Goal: Task Accomplishment & Management: Manage account settings

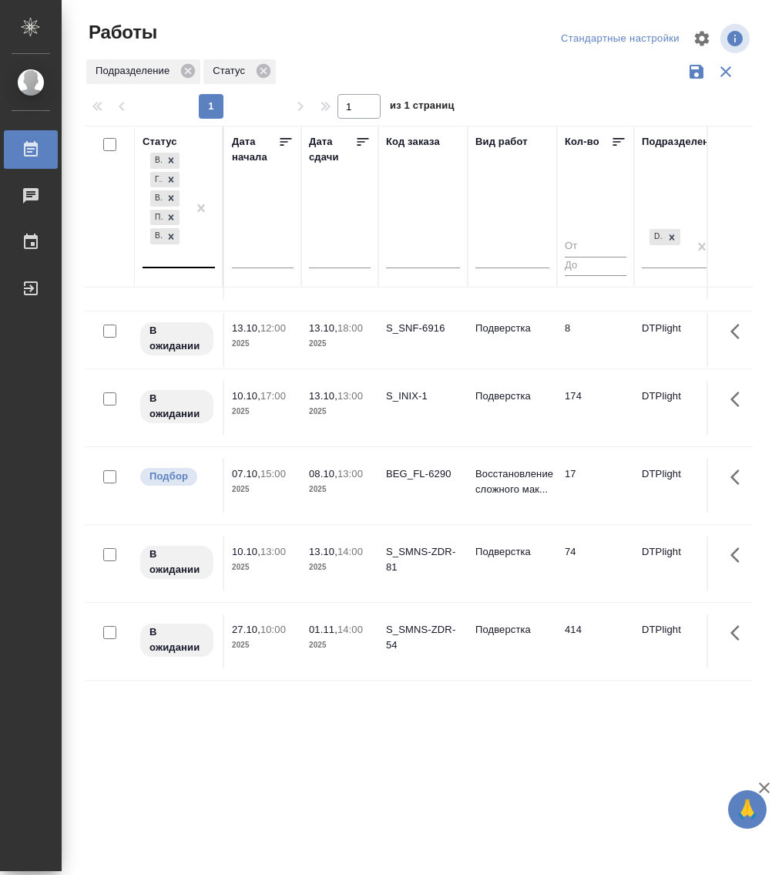
scroll to position [381, 0]
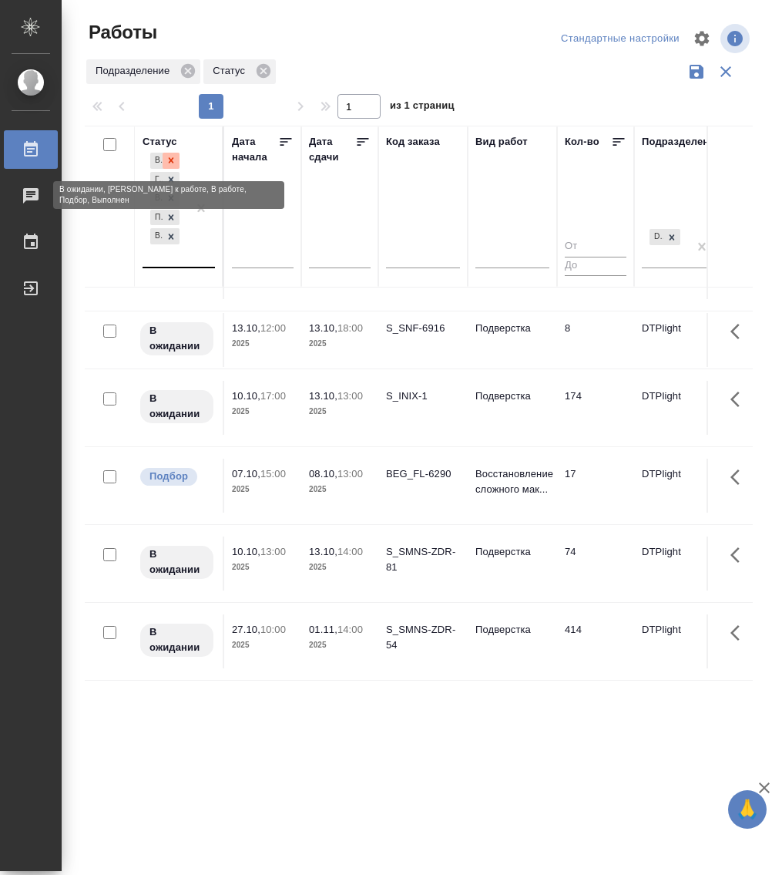
click at [173, 157] on icon at bounding box center [171, 160] width 11 height 11
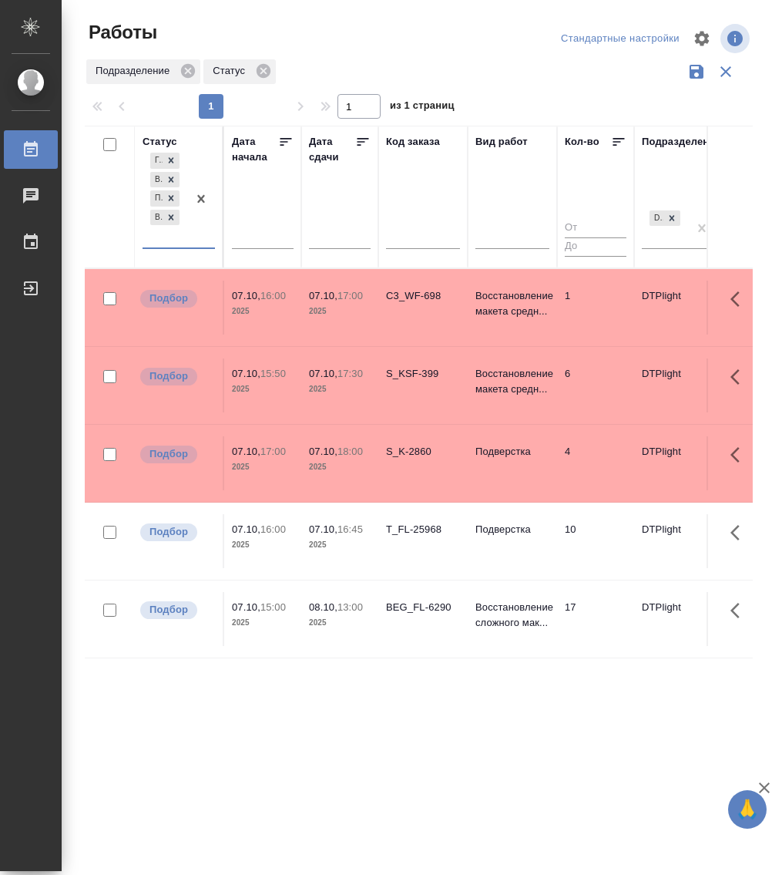
scroll to position [0, 0]
click at [495, 532] on p "Подверстка" at bounding box center [512, 529] width 74 height 15
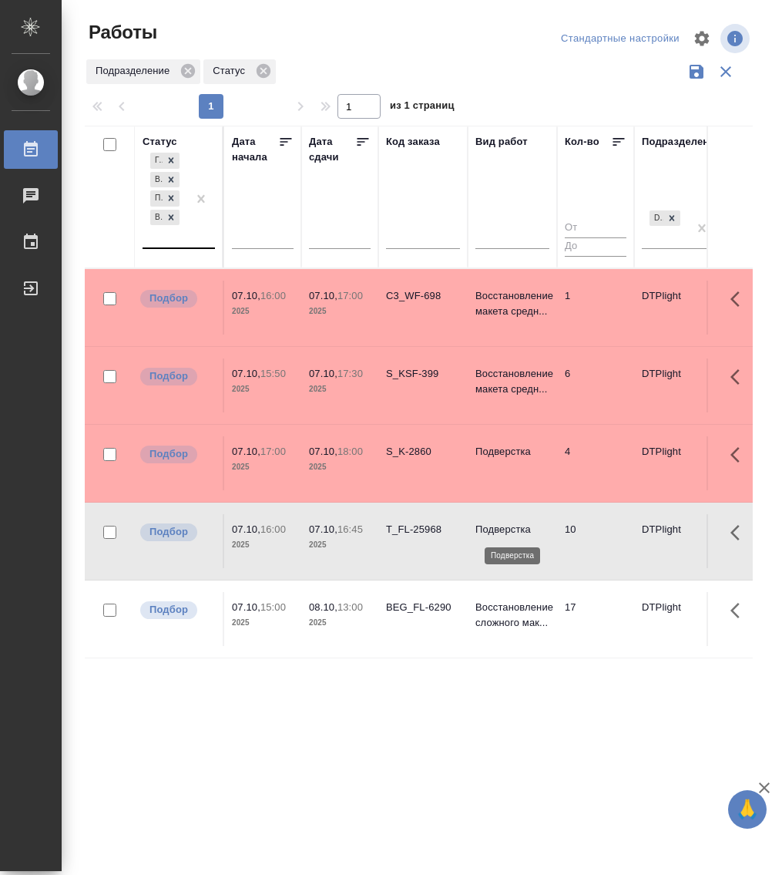
click at [495, 532] on p "Подверстка" at bounding box center [512, 529] width 74 height 15
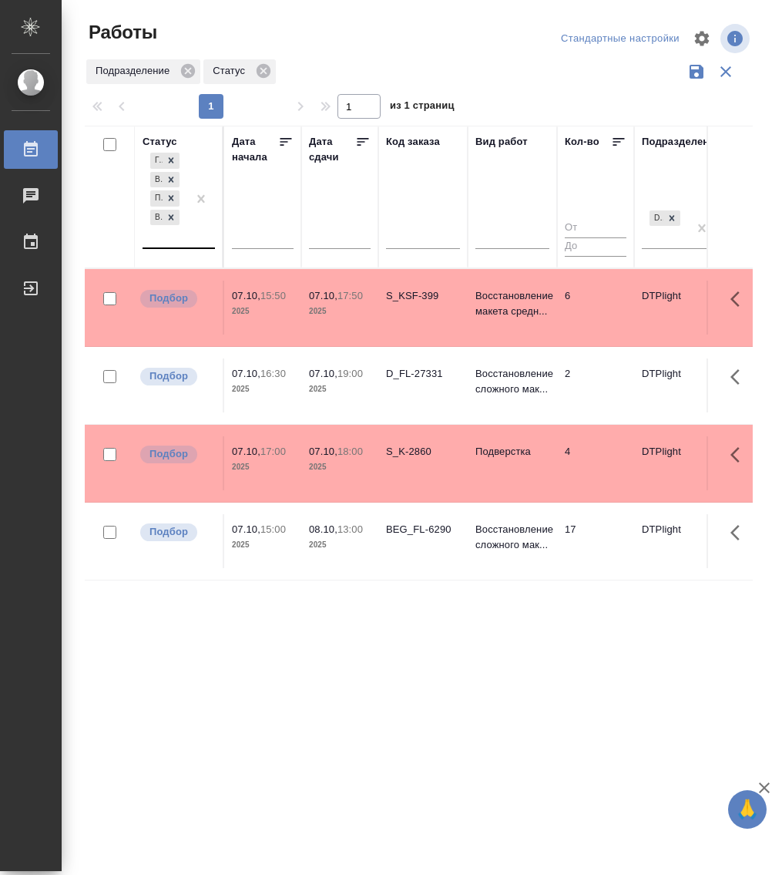
click at [421, 293] on div "S_KSF-399" at bounding box center [423, 295] width 74 height 15
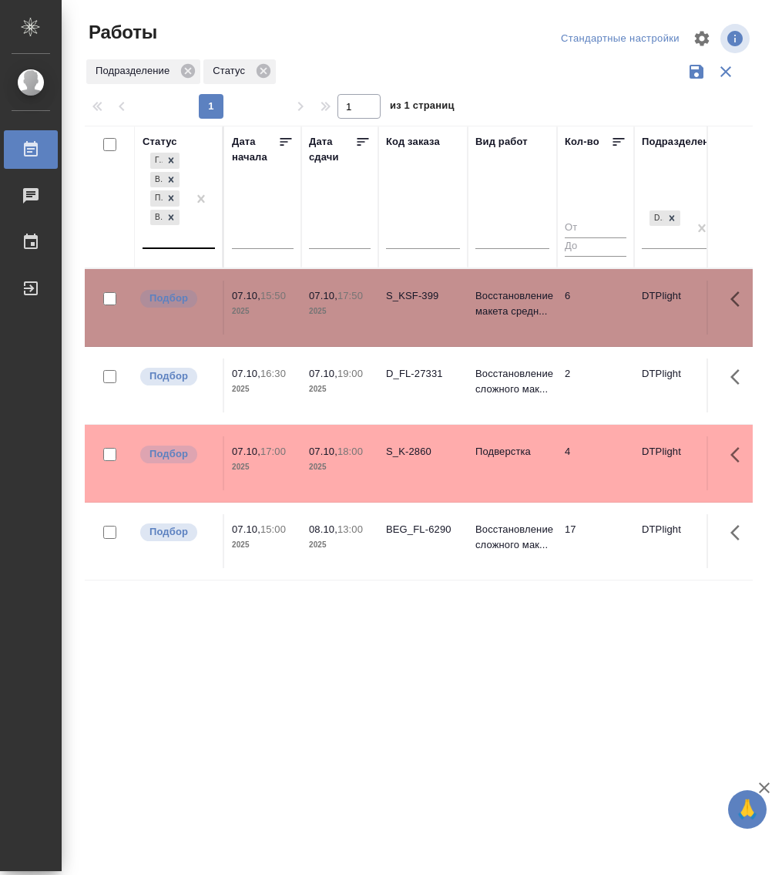
click at [421, 293] on div "S_KSF-399" at bounding box center [423, 295] width 74 height 15
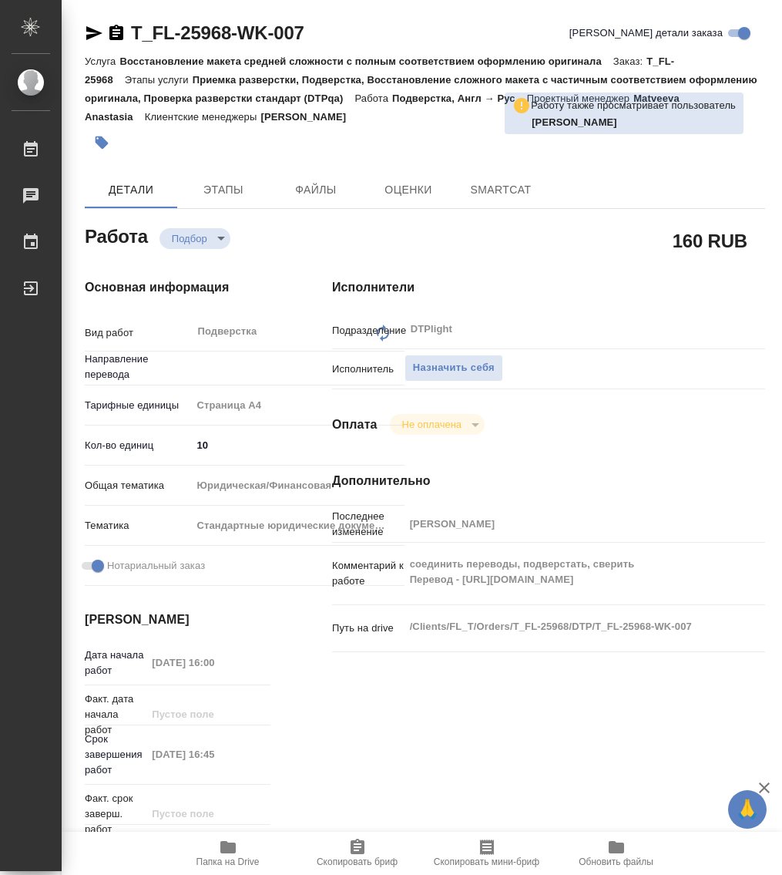
type textarea "x"
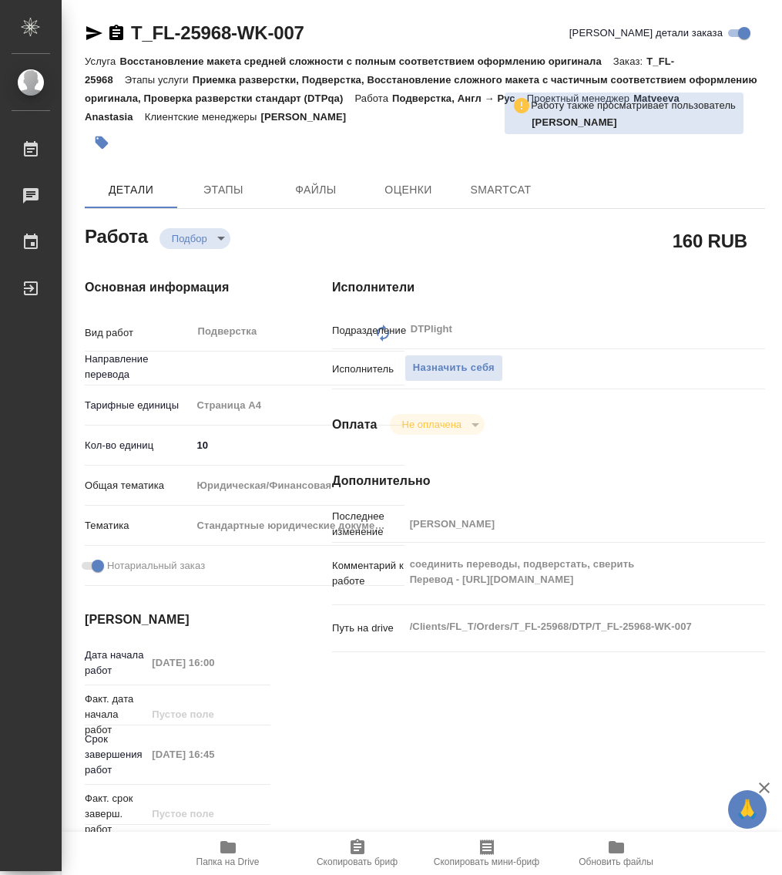
type textarea "x"
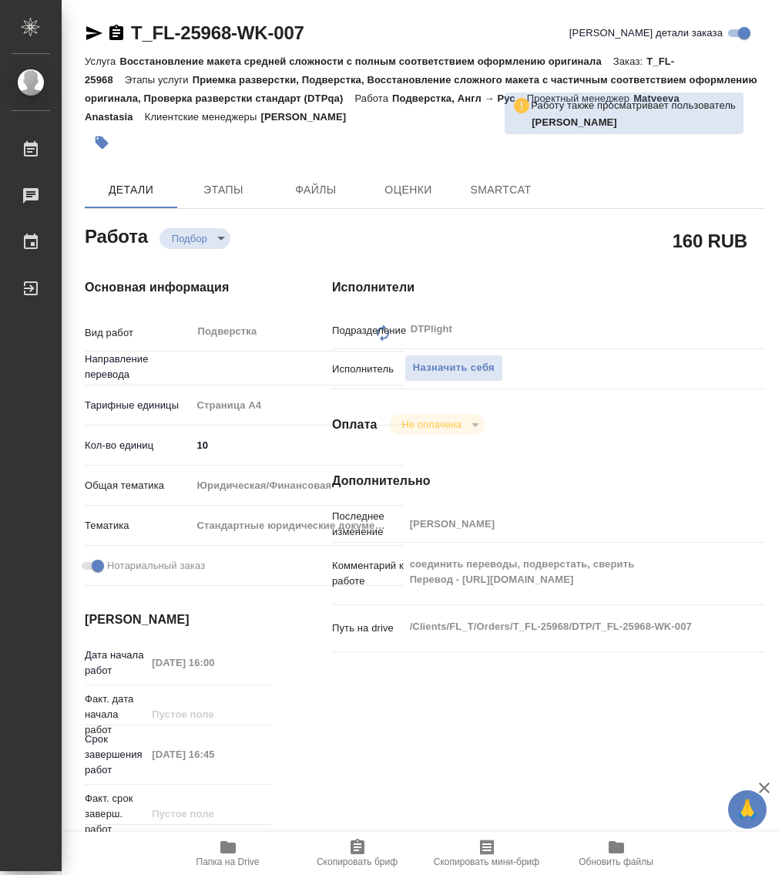
type textarea "x"
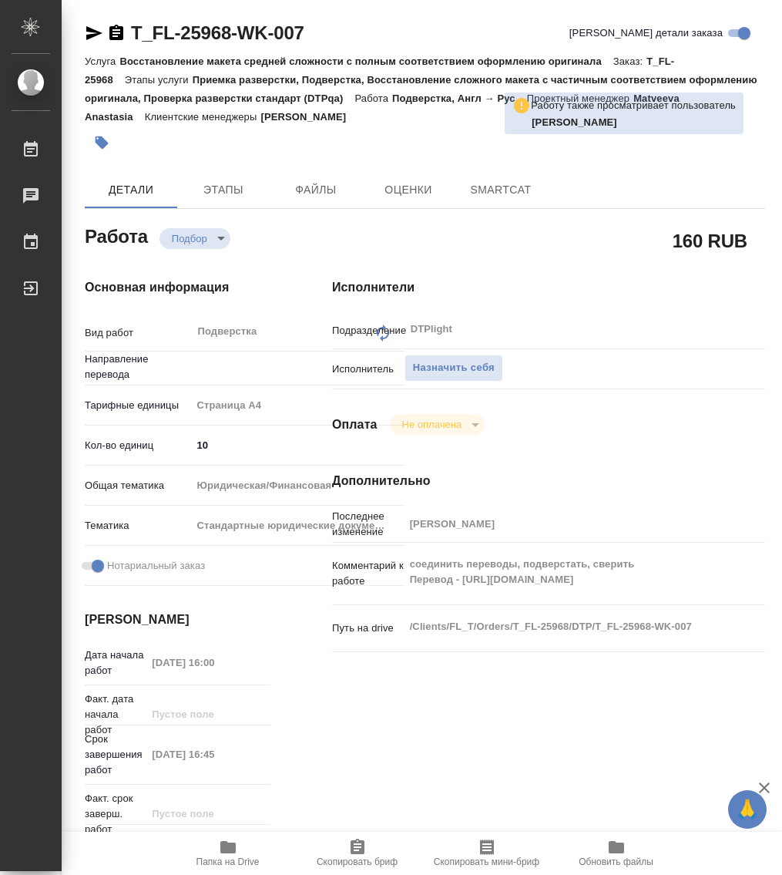
type textarea "x"
type input "англ-рус"
type textarea "x"
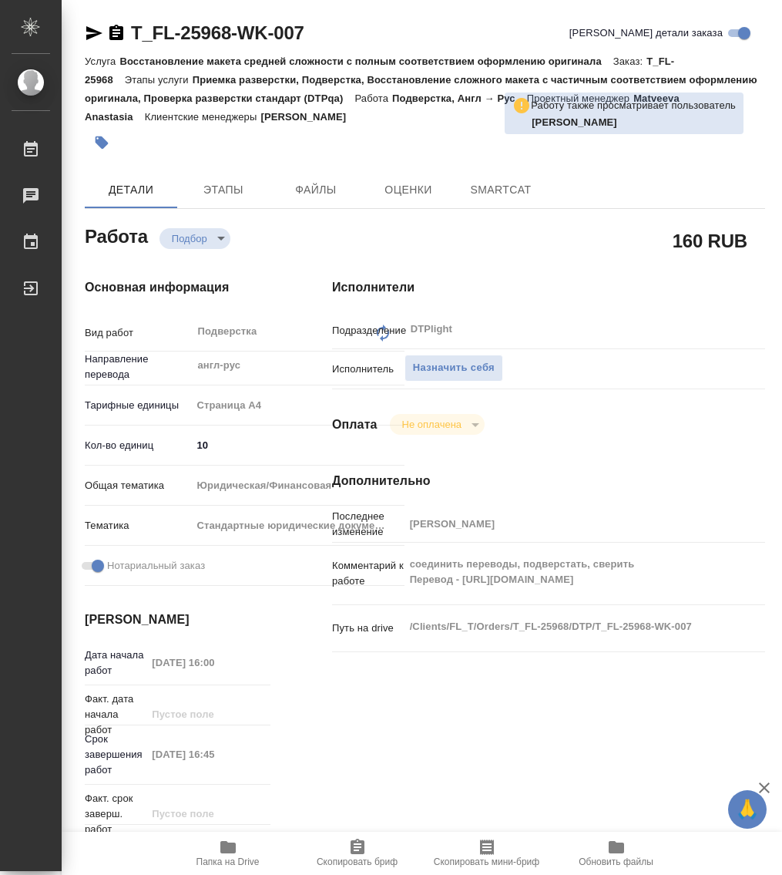
type textarea "x"
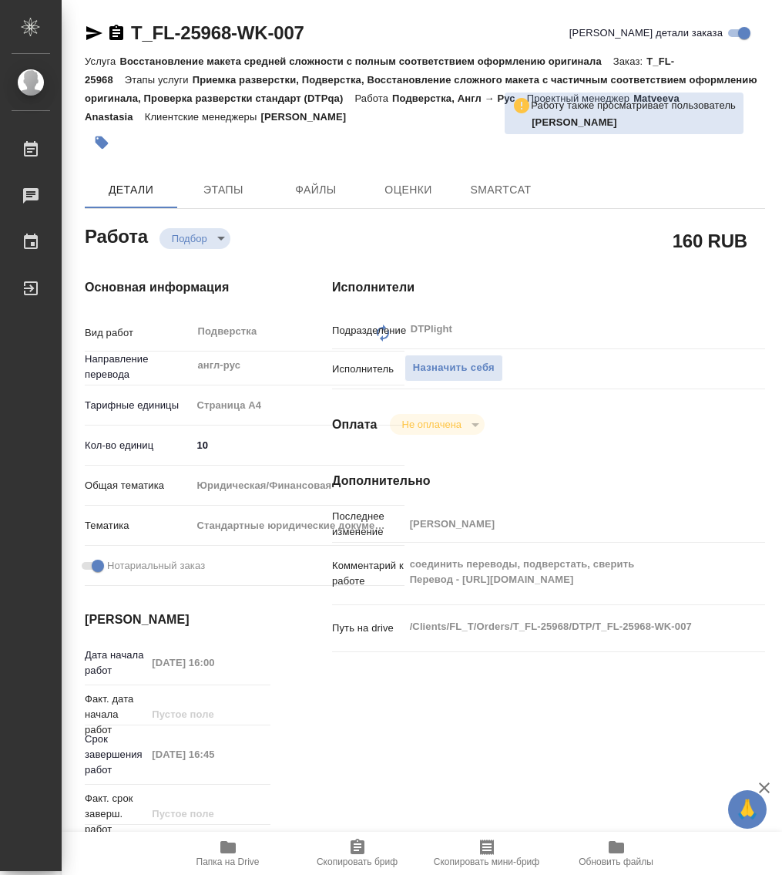
type textarea "x"
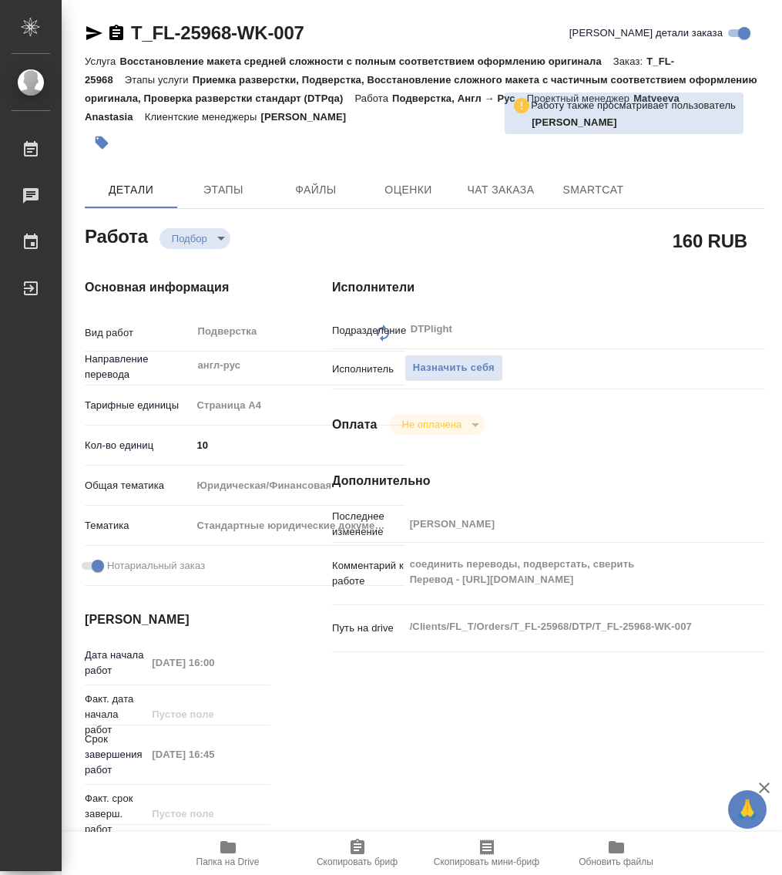
type textarea "x"
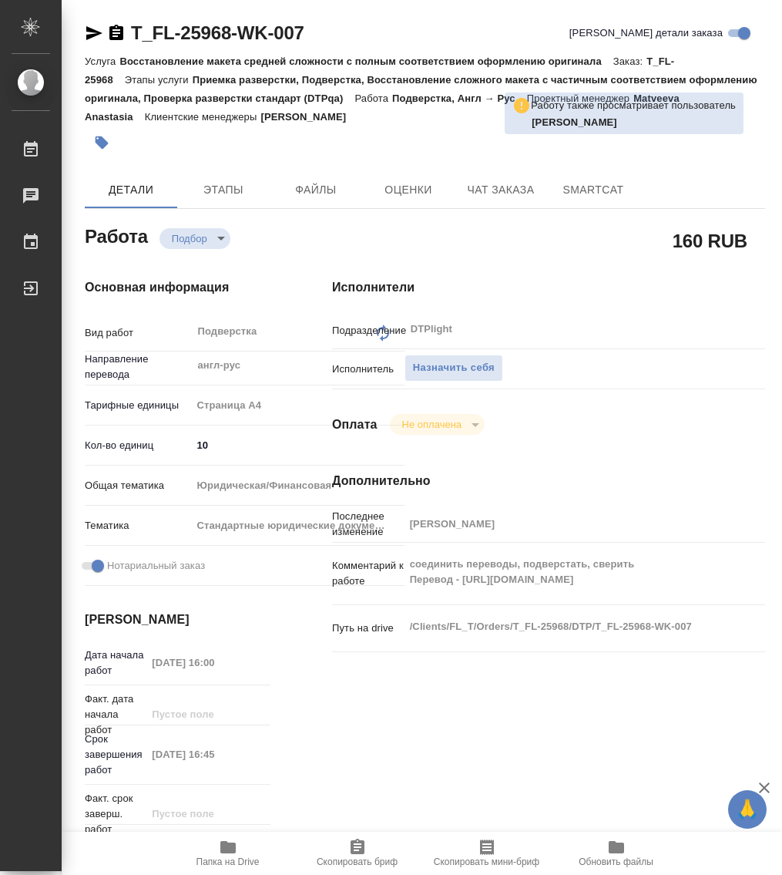
type textarea "x"
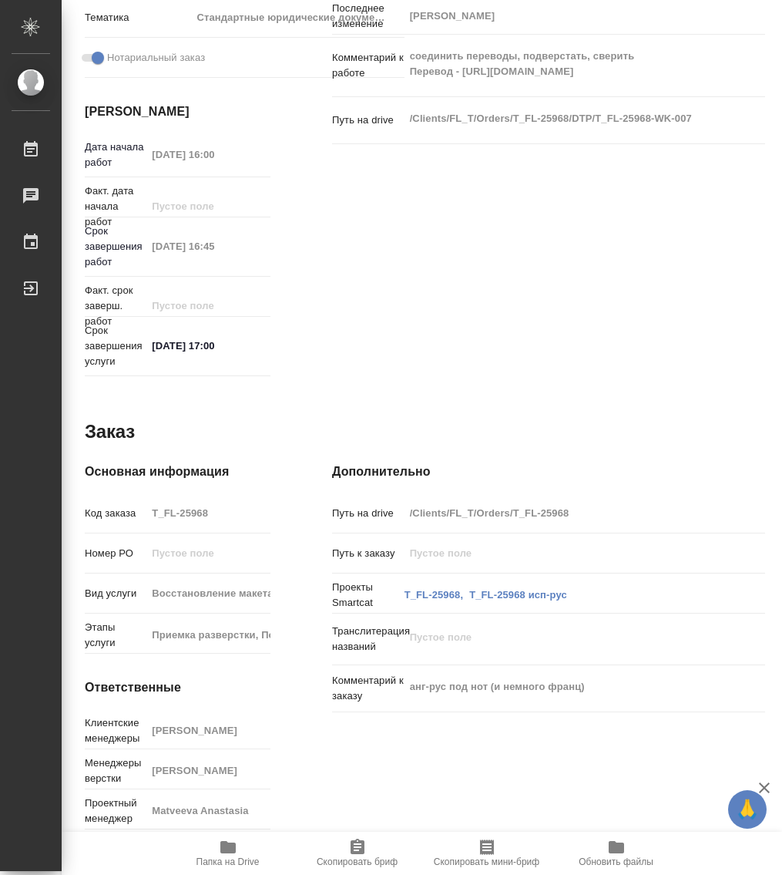
type textarea "x"
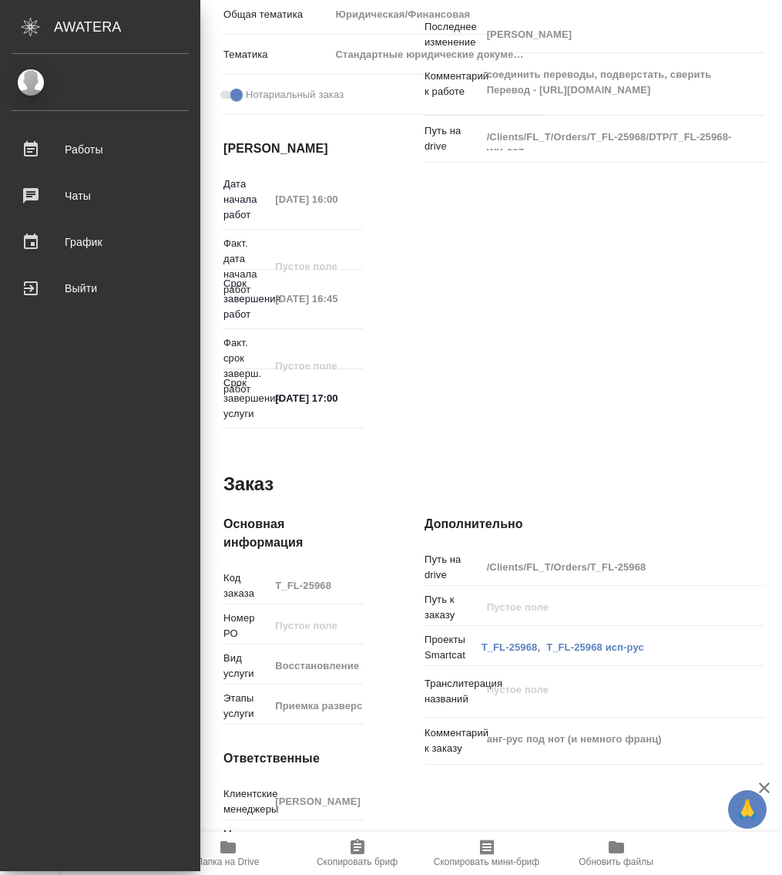
type textarea "x"
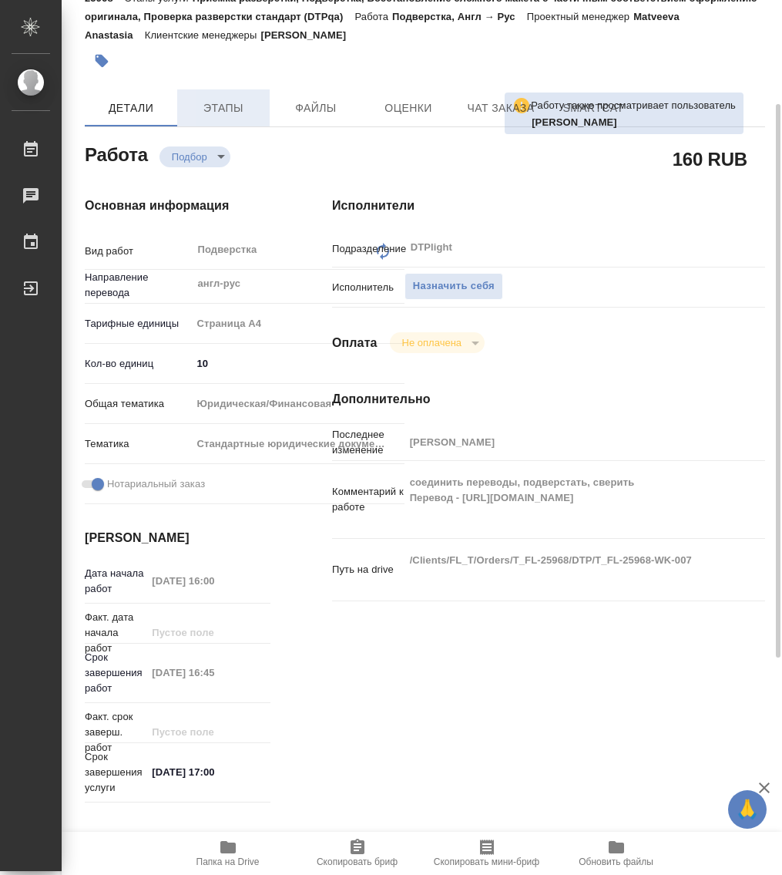
scroll to position [0, 0]
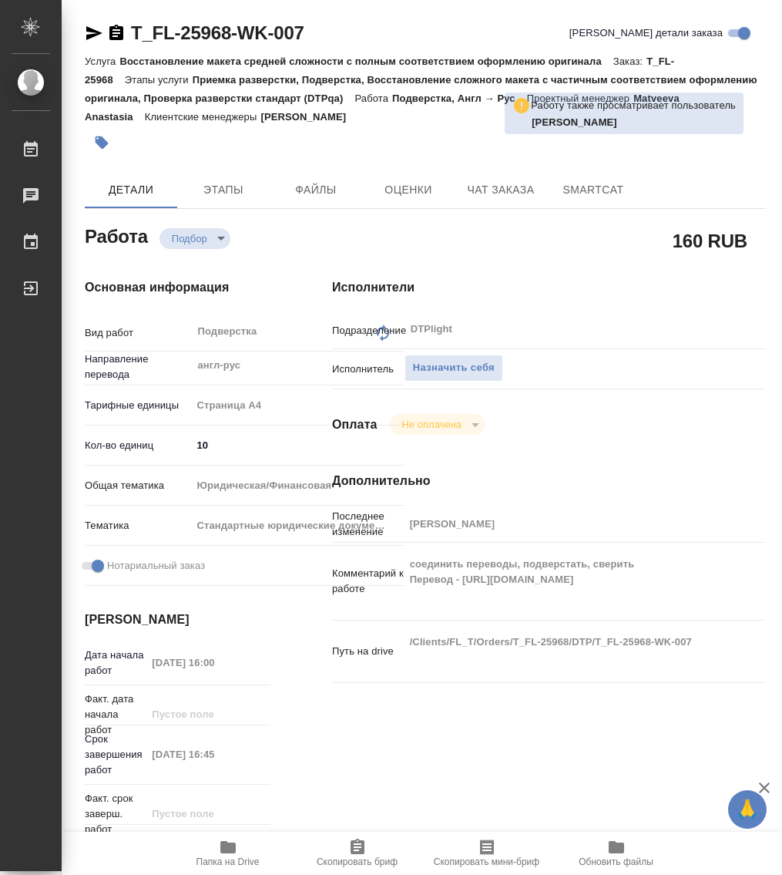
type textarea "x"
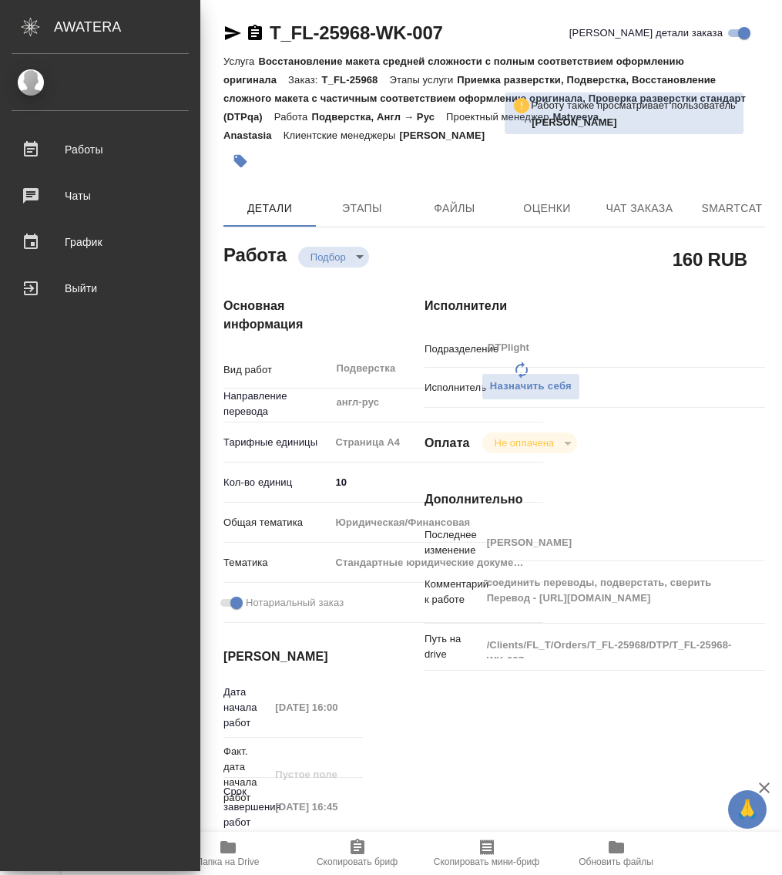
type textarea "x"
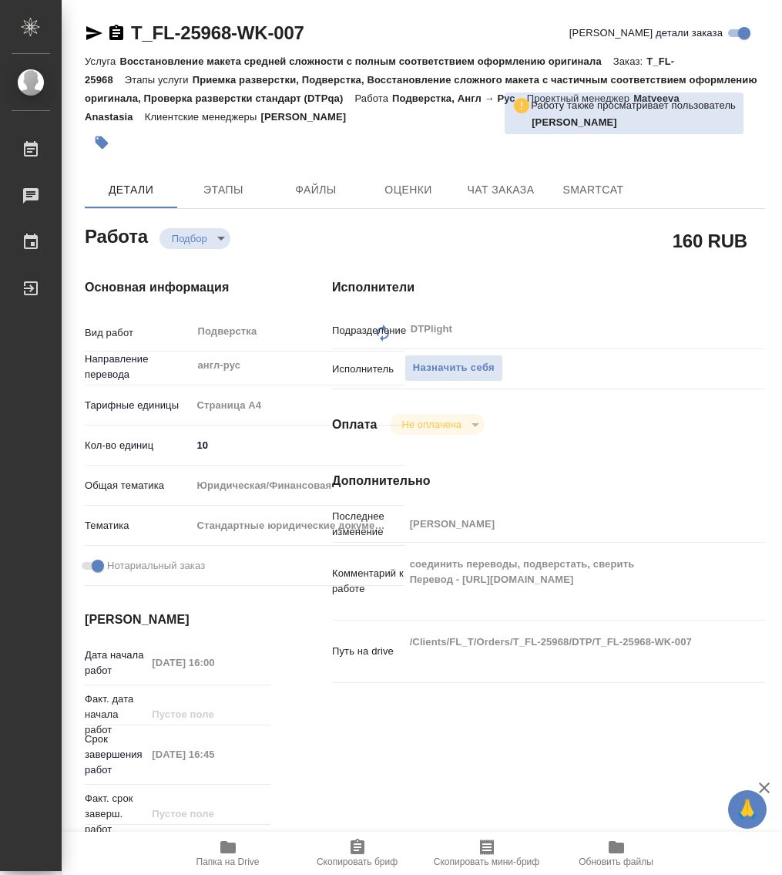
type textarea "x"
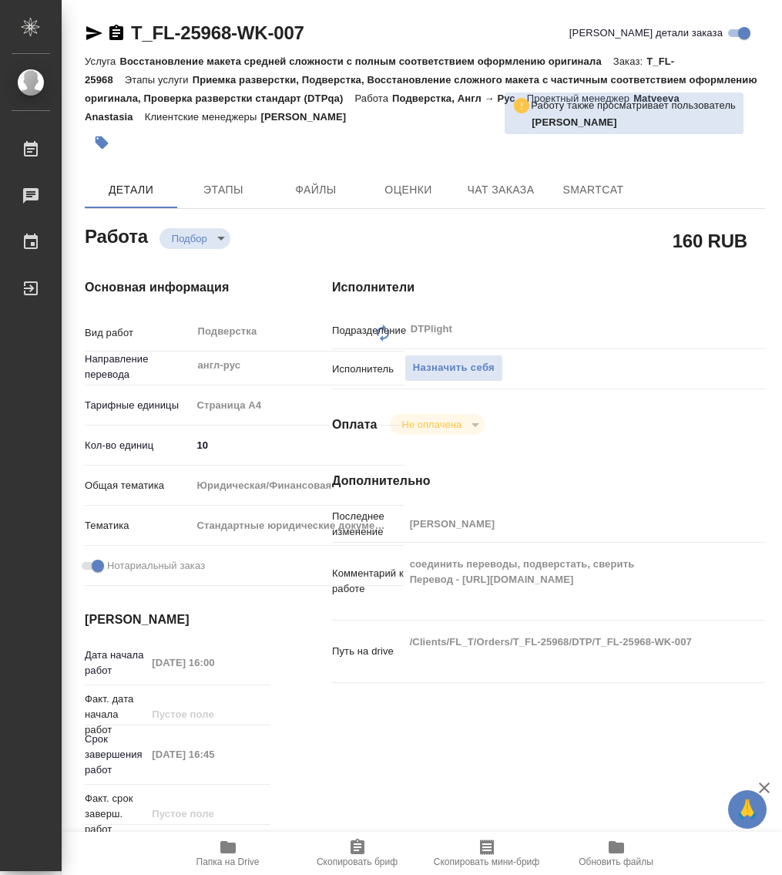
type textarea "x"
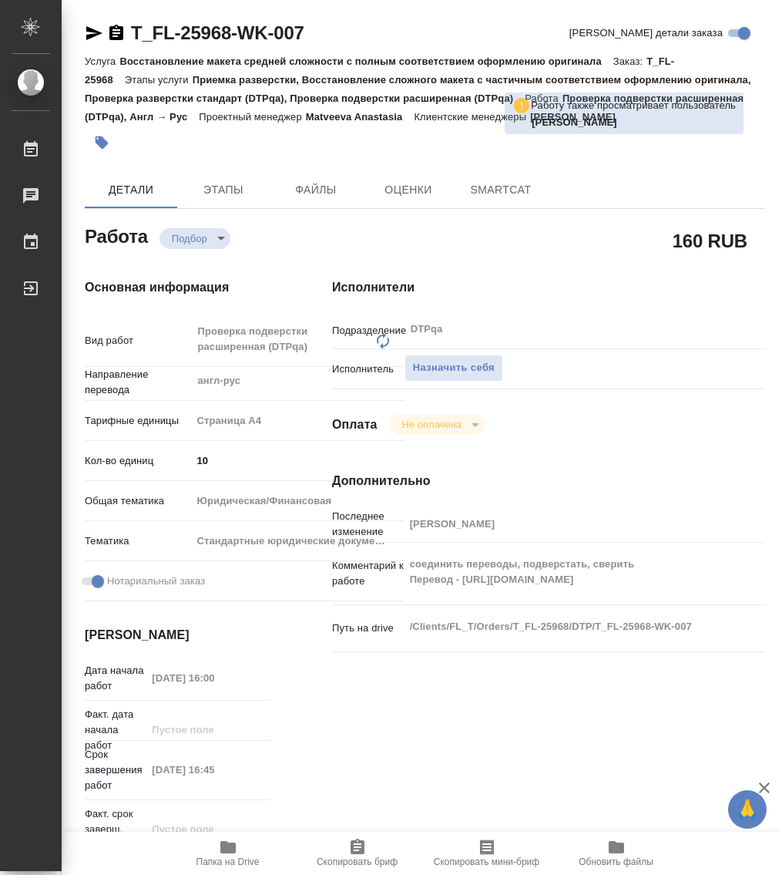
type textarea "x"
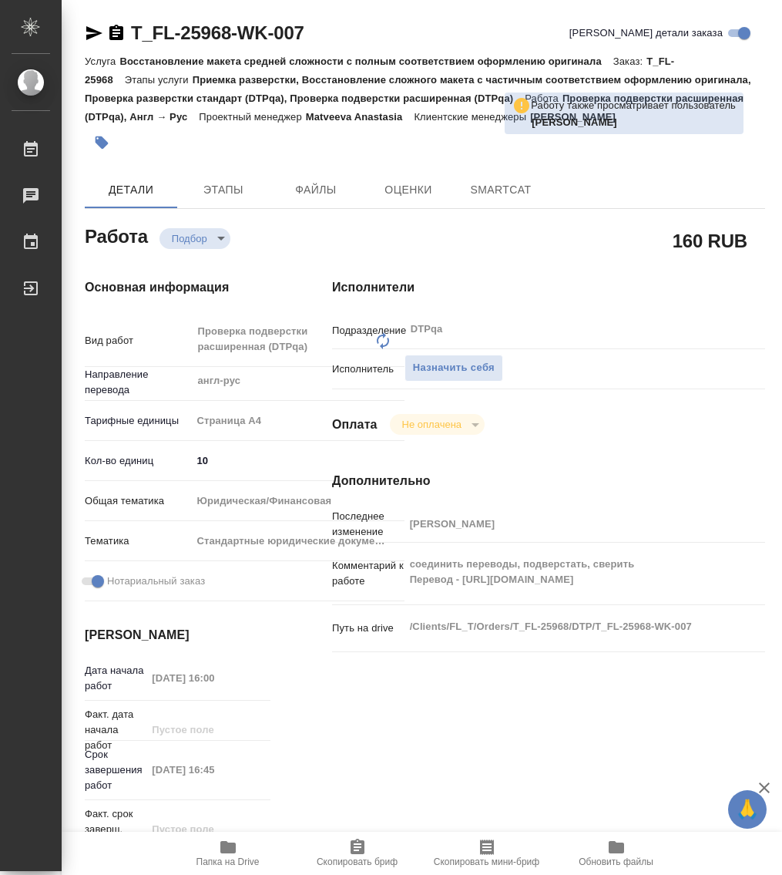
type textarea "x"
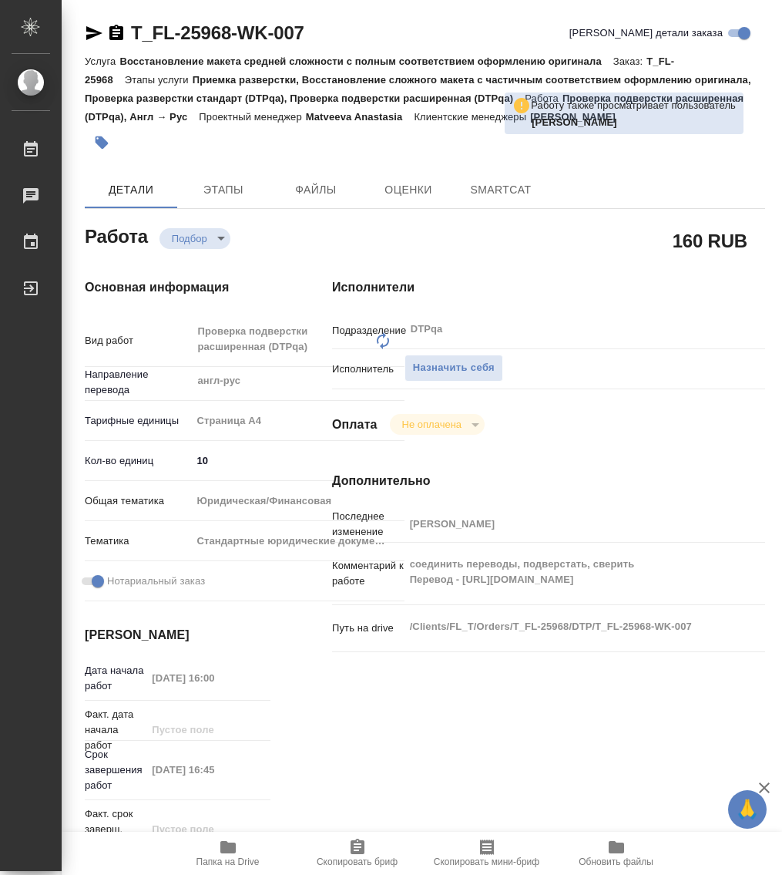
type textarea "x"
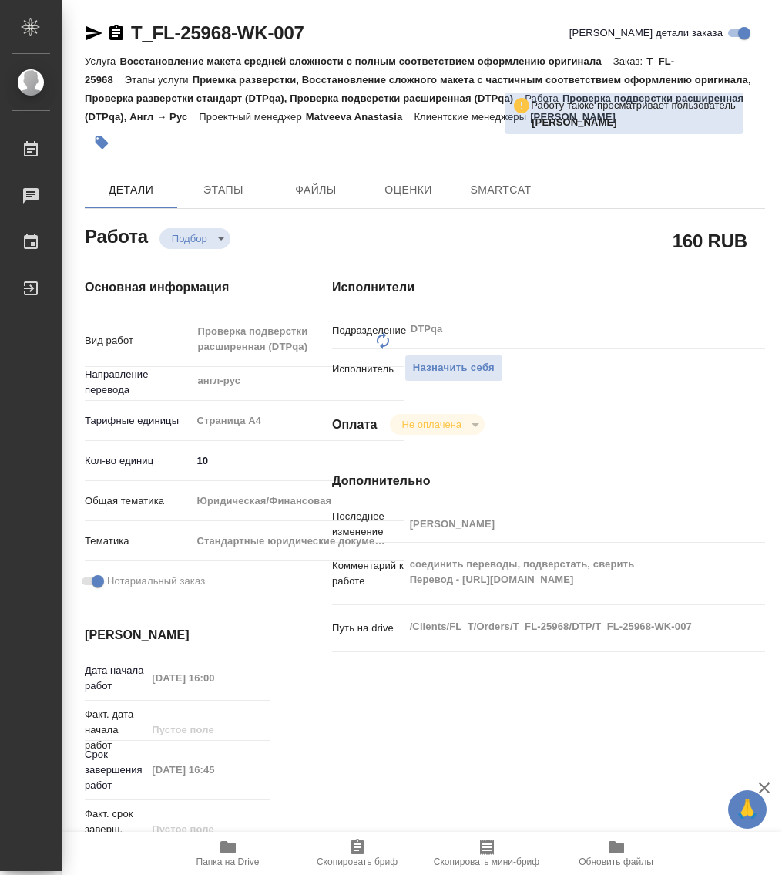
type textarea "x"
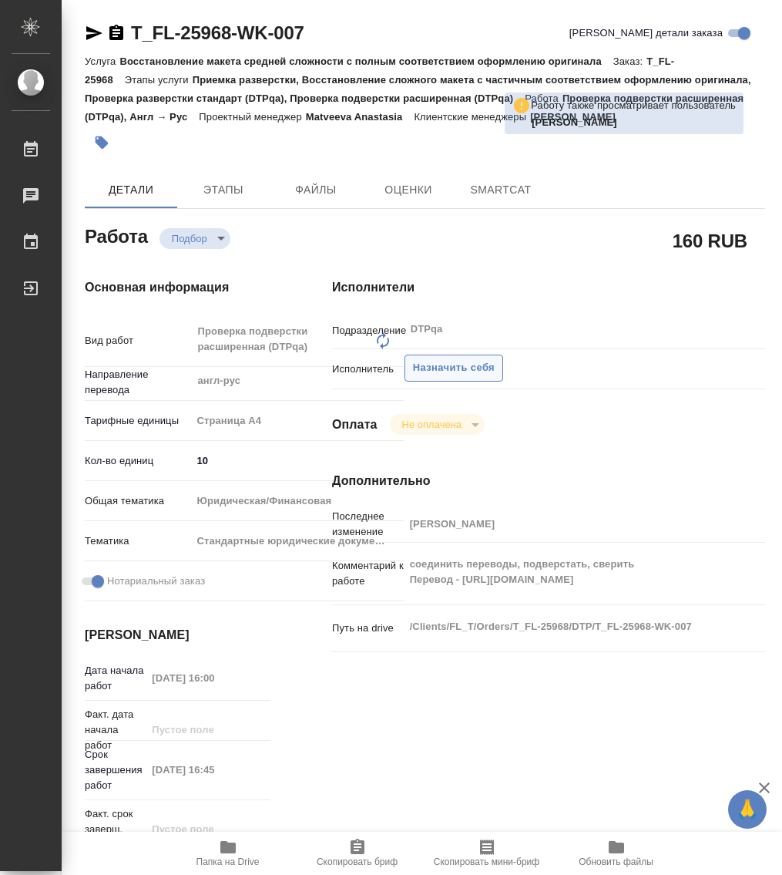
type textarea "x"
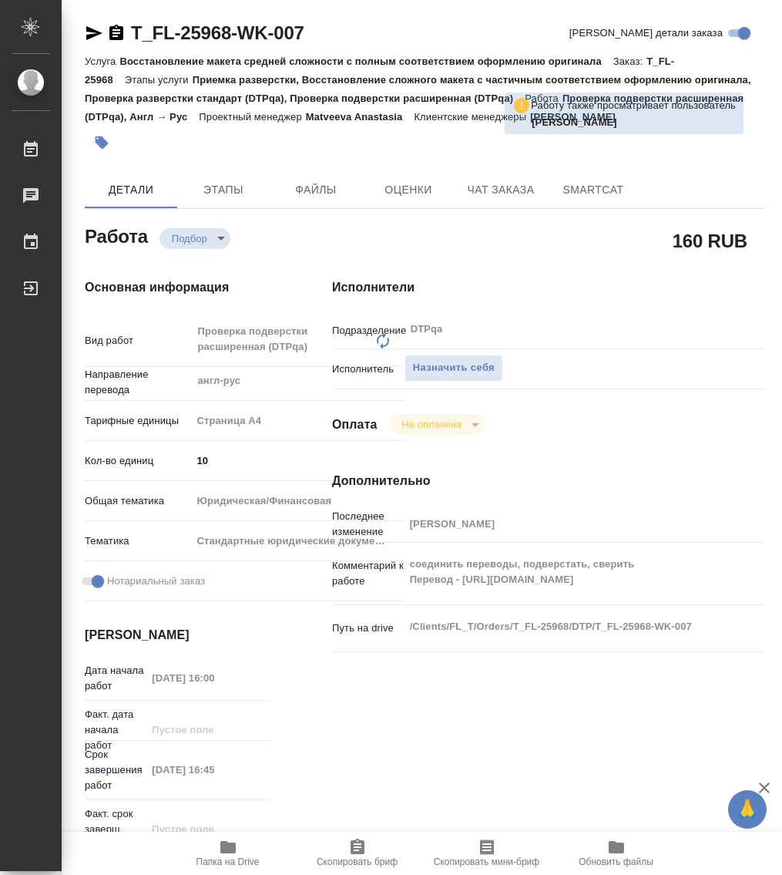
type textarea "x"
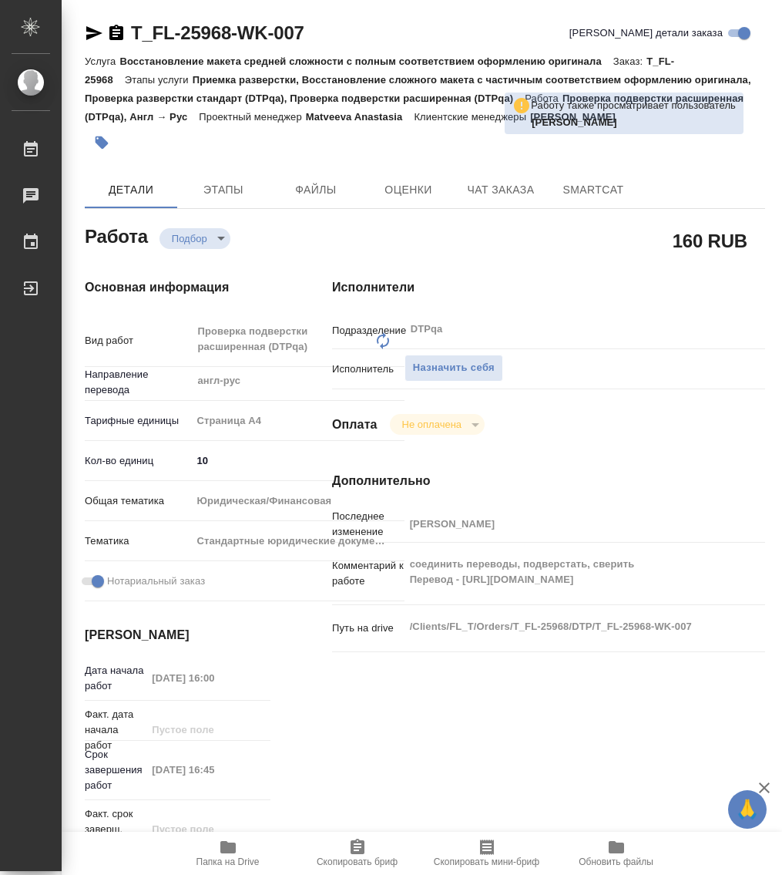
type textarea "x"
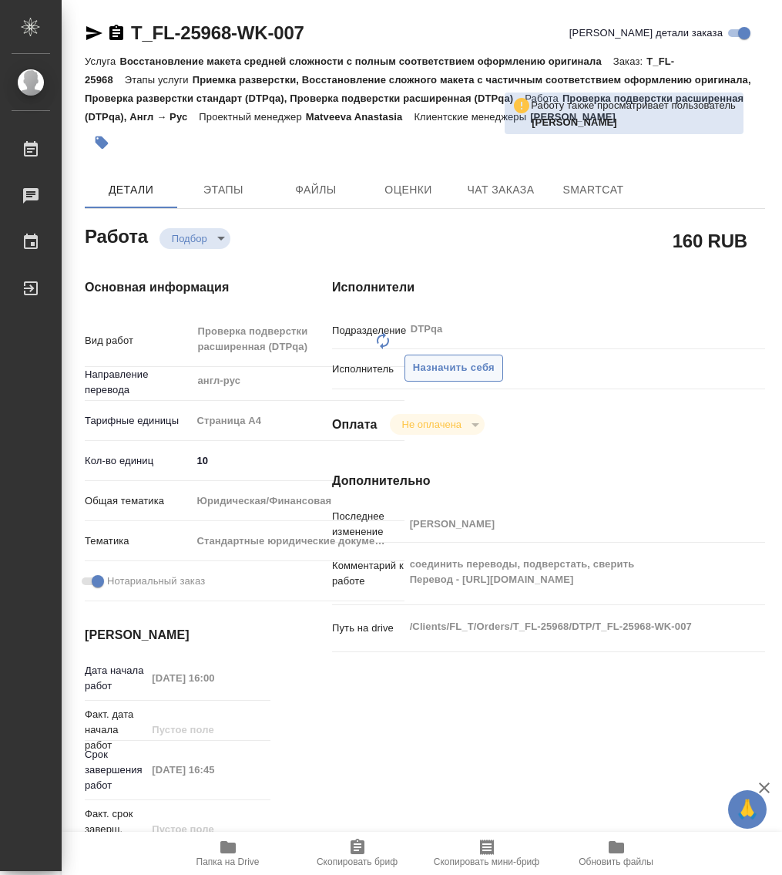
click at [446, 361] on span "Назначить себя" at bounding box center [454, 368] width 82 height 18
type textarea "x"
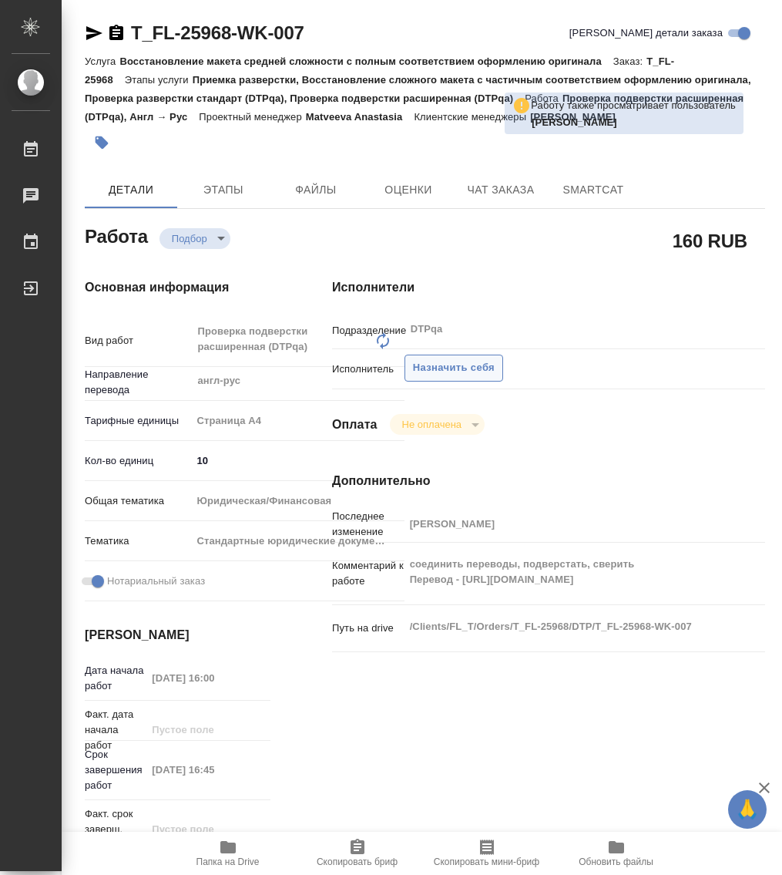
type textarea "x"
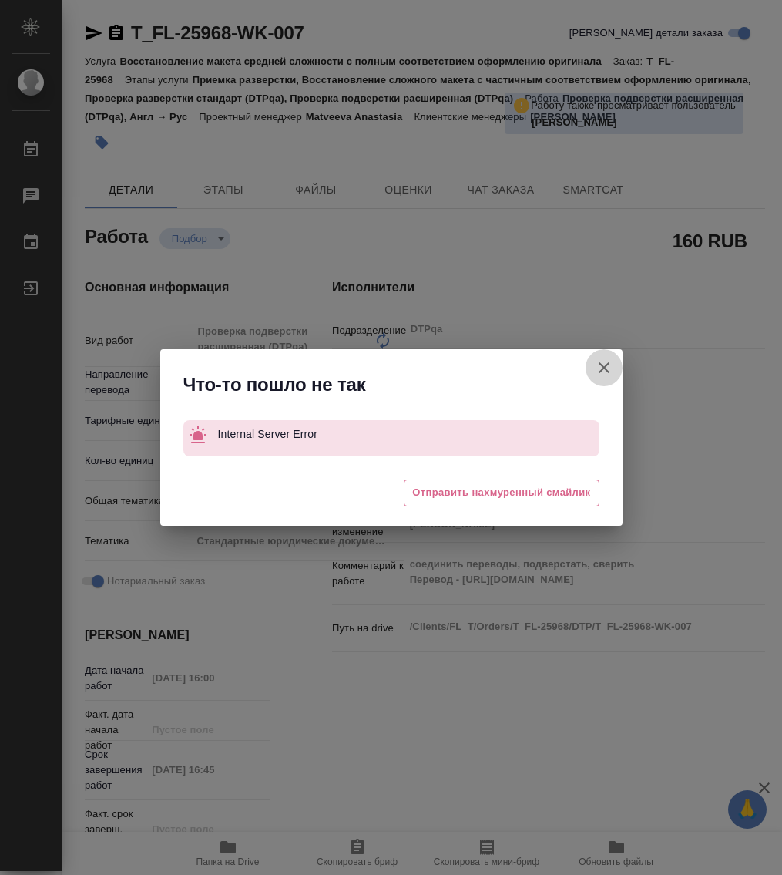
click at [600, 366] on icon "button" at bounding box center [604, 367] width 18 height 18
type textarea "x"
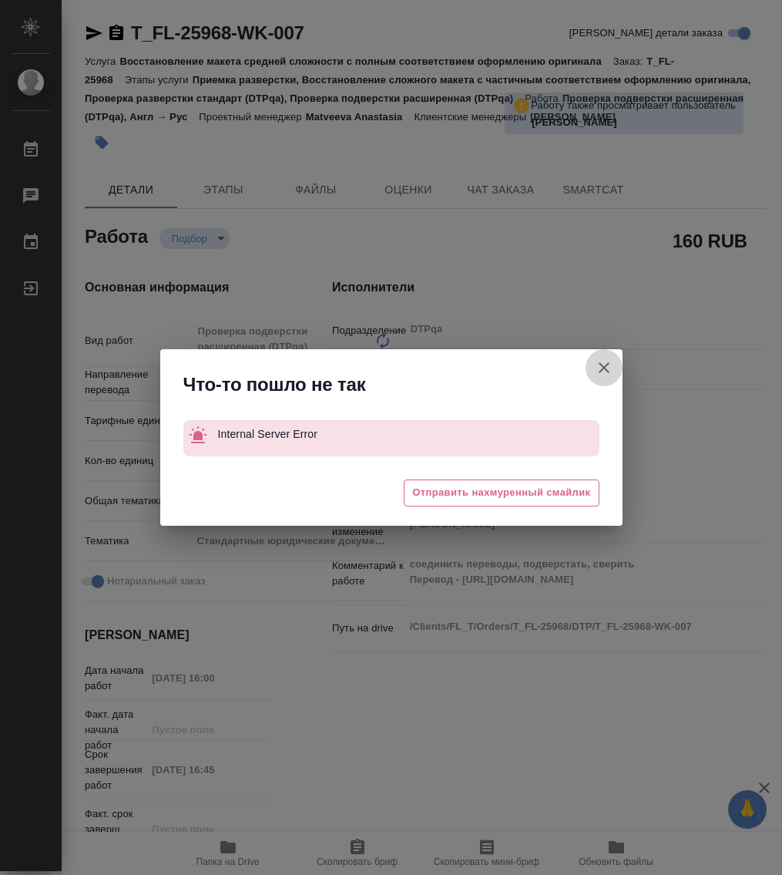
type textarea "x"
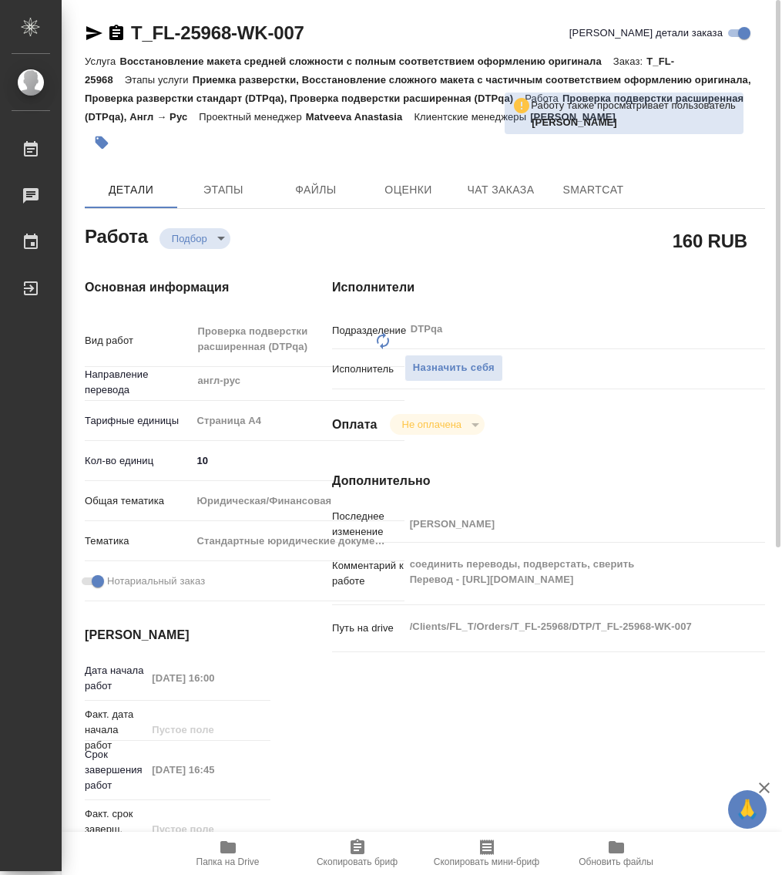
type textarea "x"
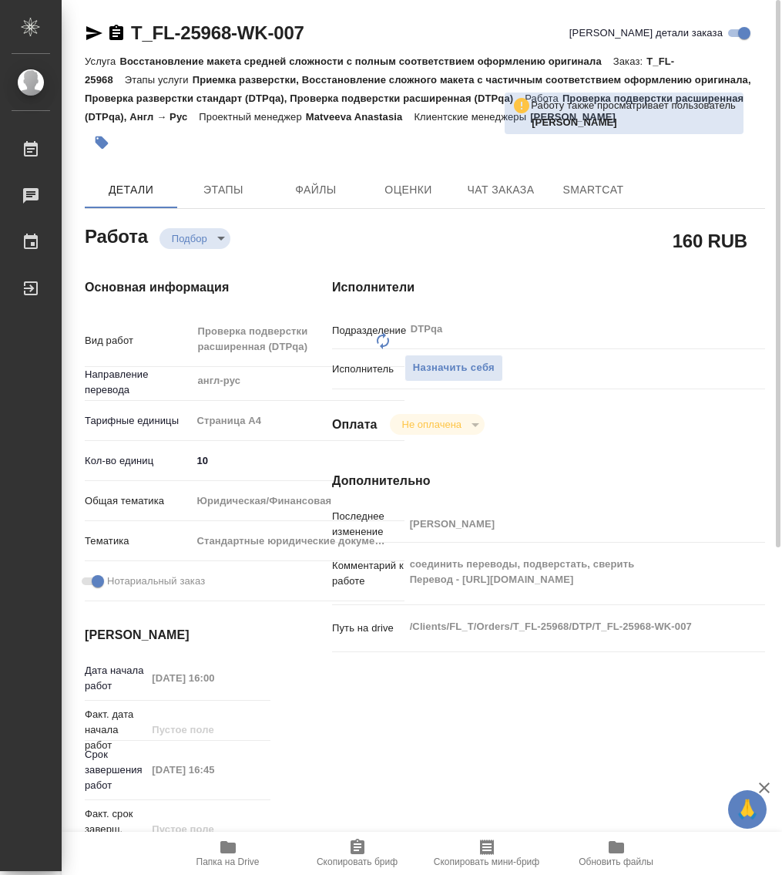
type textarea "x"
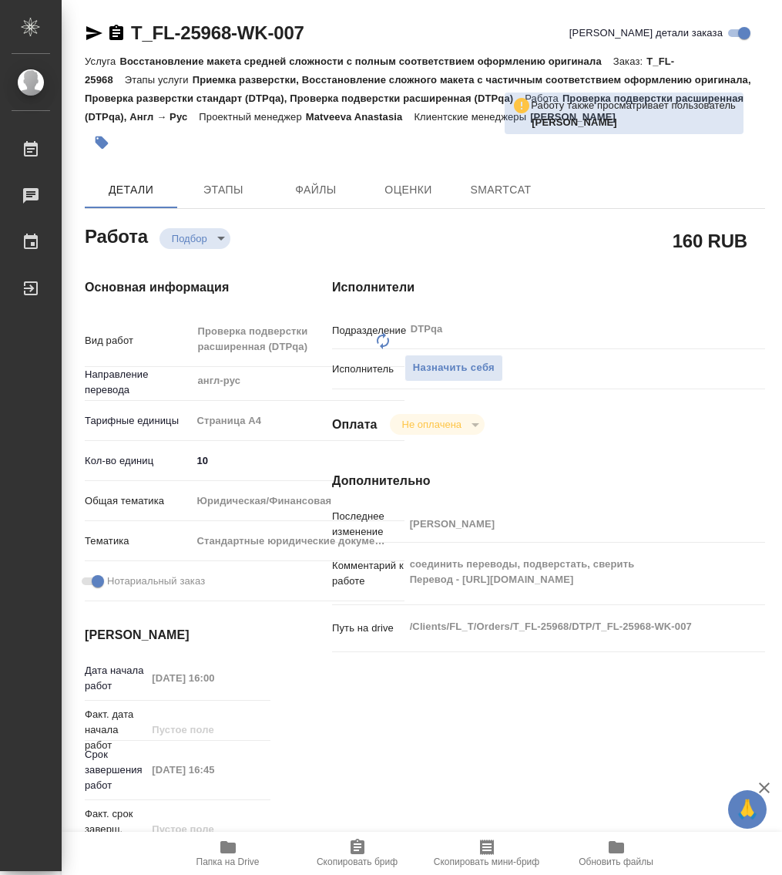
type textarea "x"
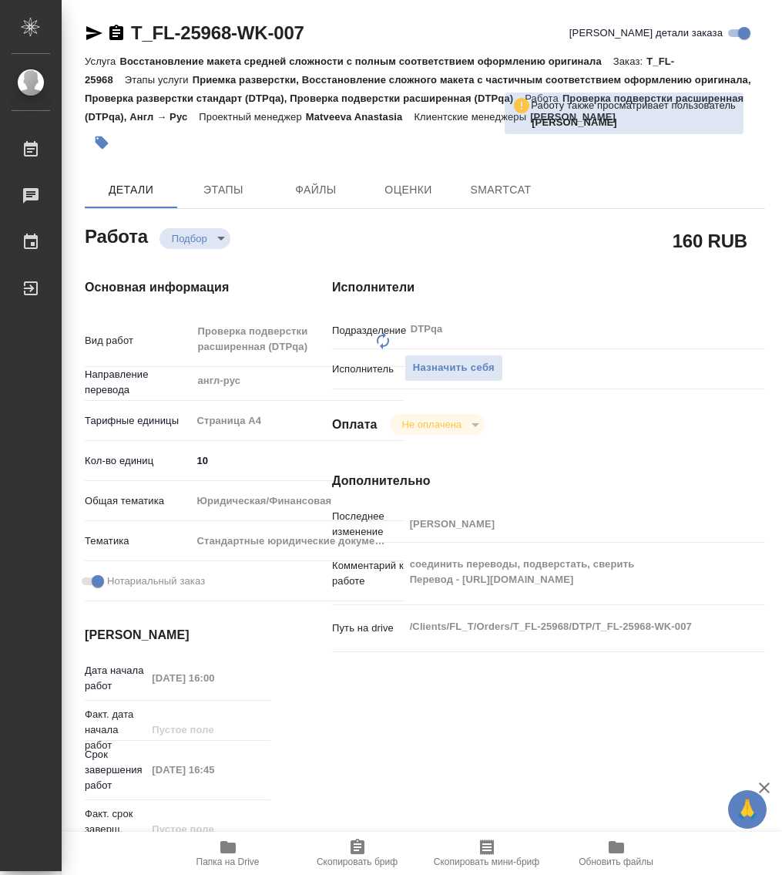
type textarea "x"
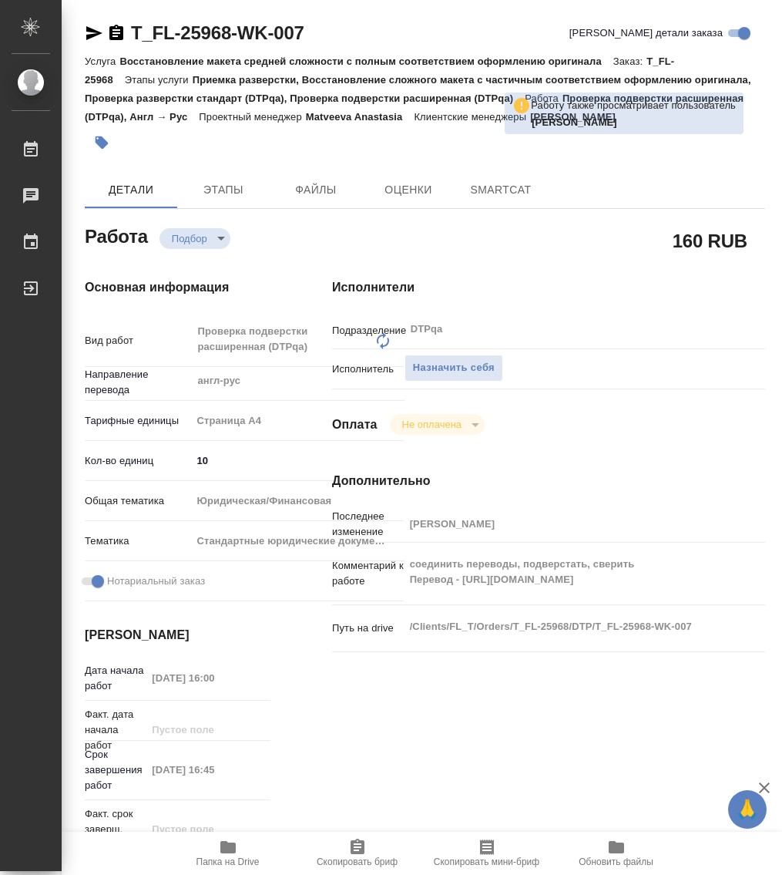
type textarea "x"
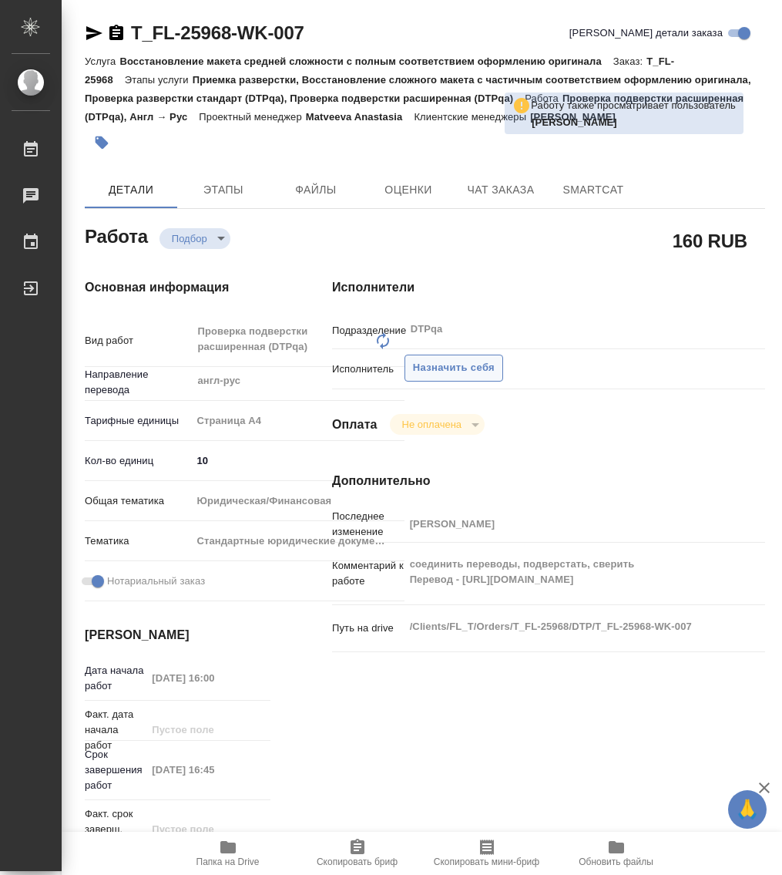
click at [465, 366] on span "Назначить себя" at bounding box center [454, 368] width 82 height 18
type textarea "x"
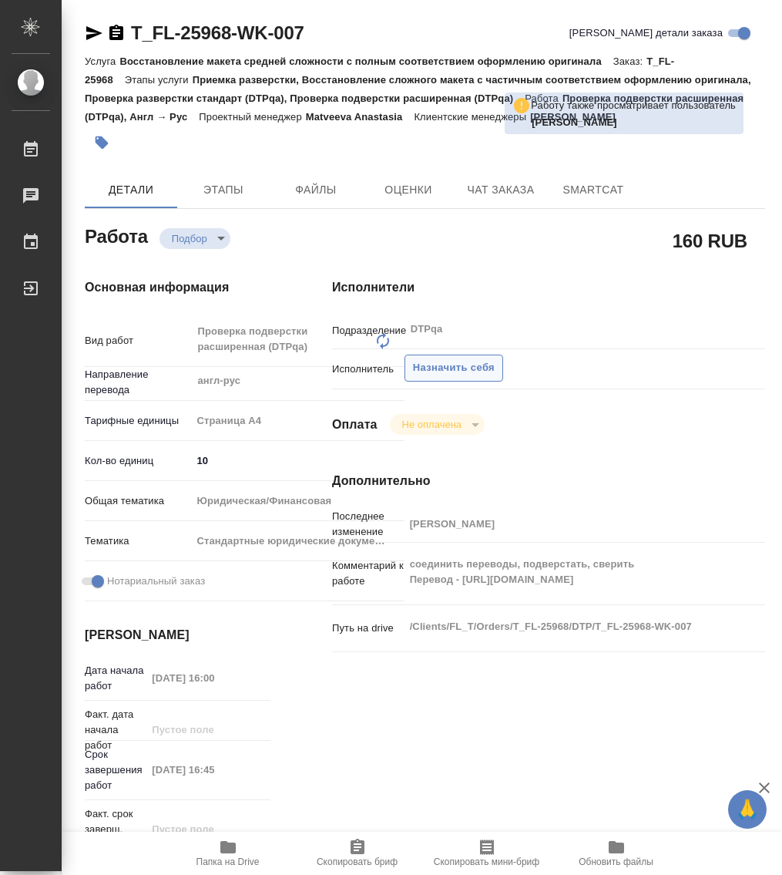
type textarea "x"
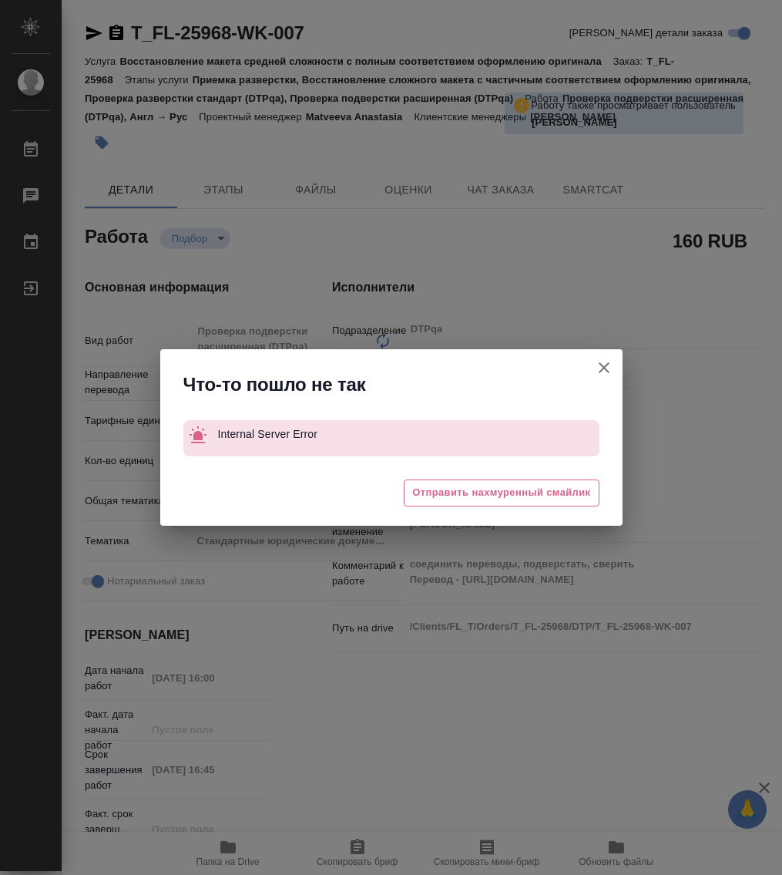
type textarea "x"
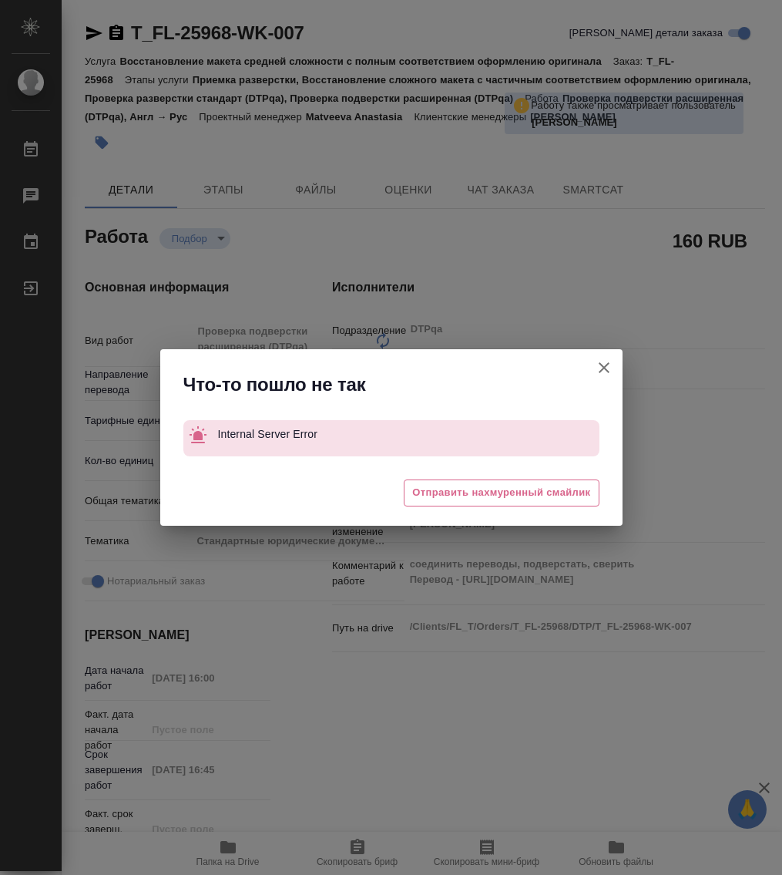
type textarea "x"
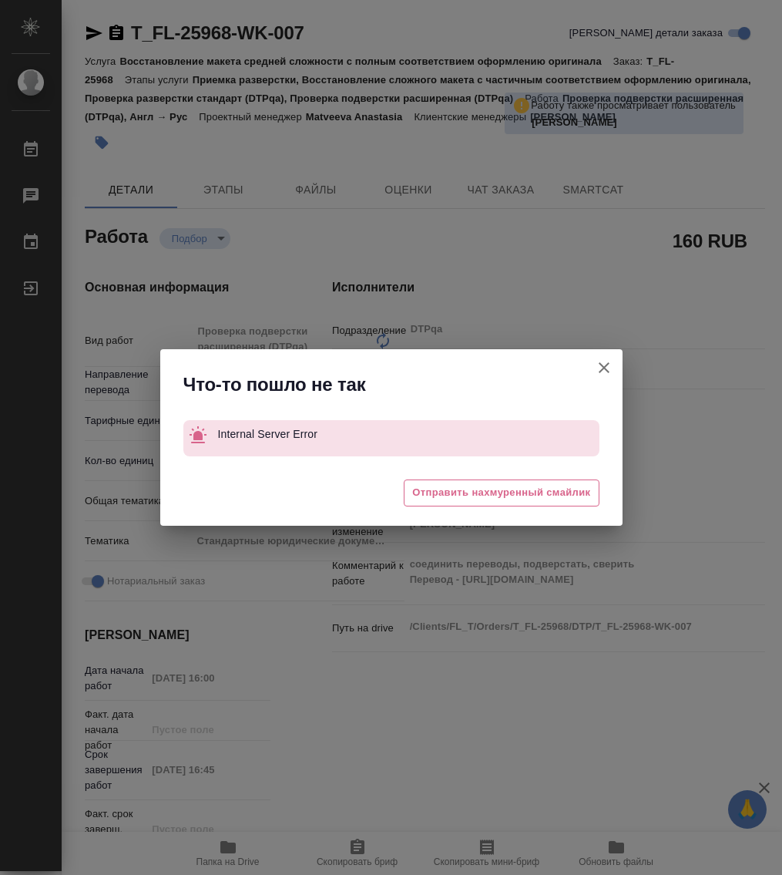
click at [606, 362] on icon "button" at bounding box center [604, 367] width 18 height 18
type textarea "x"
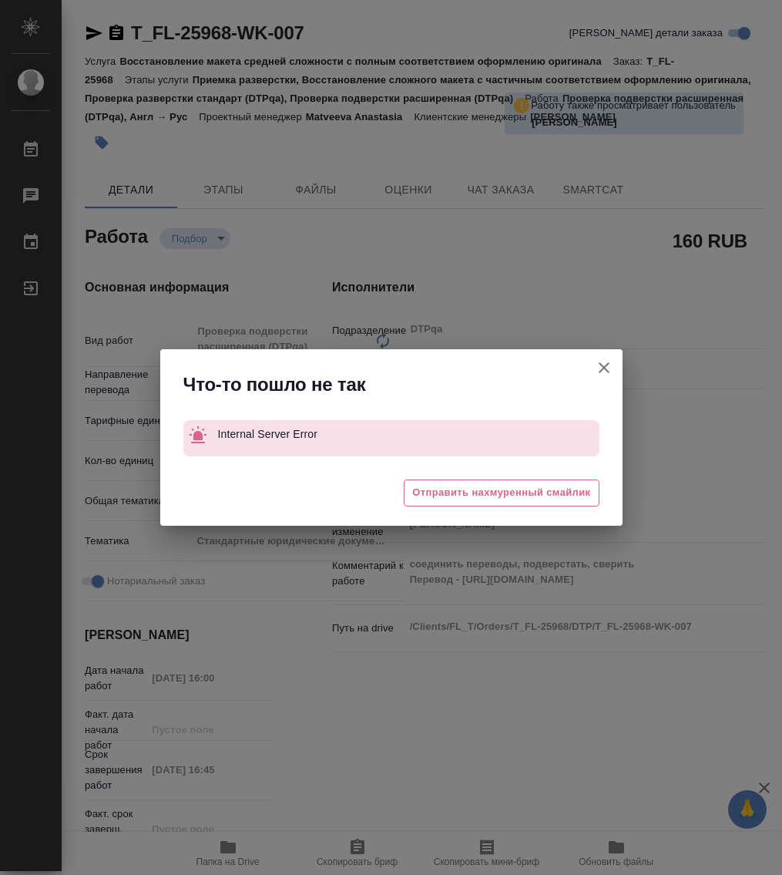
type textarea "x"
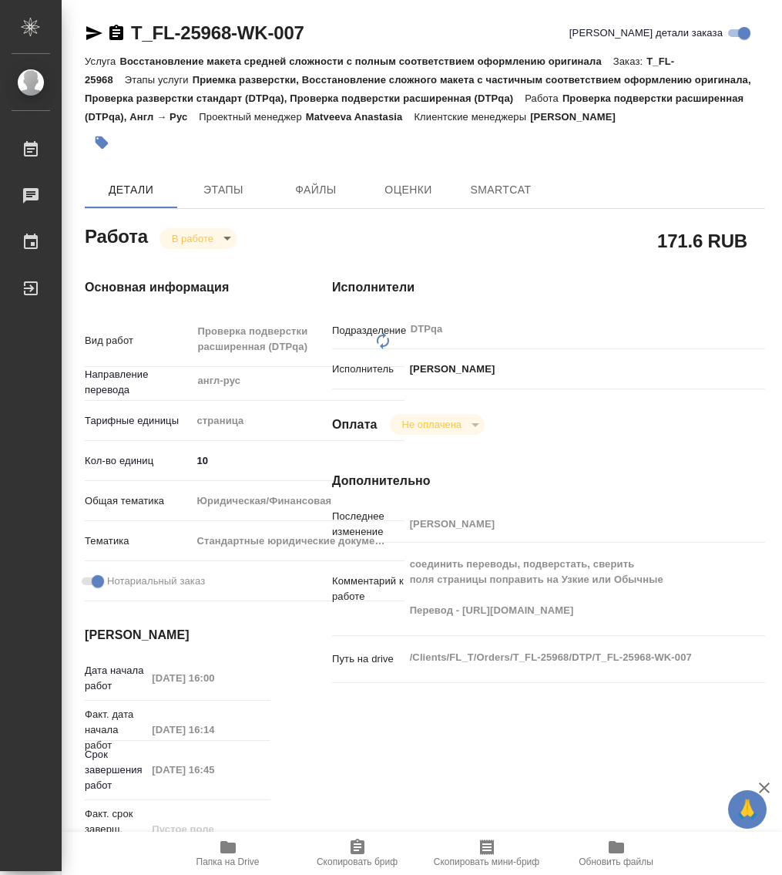
type textarea "x"
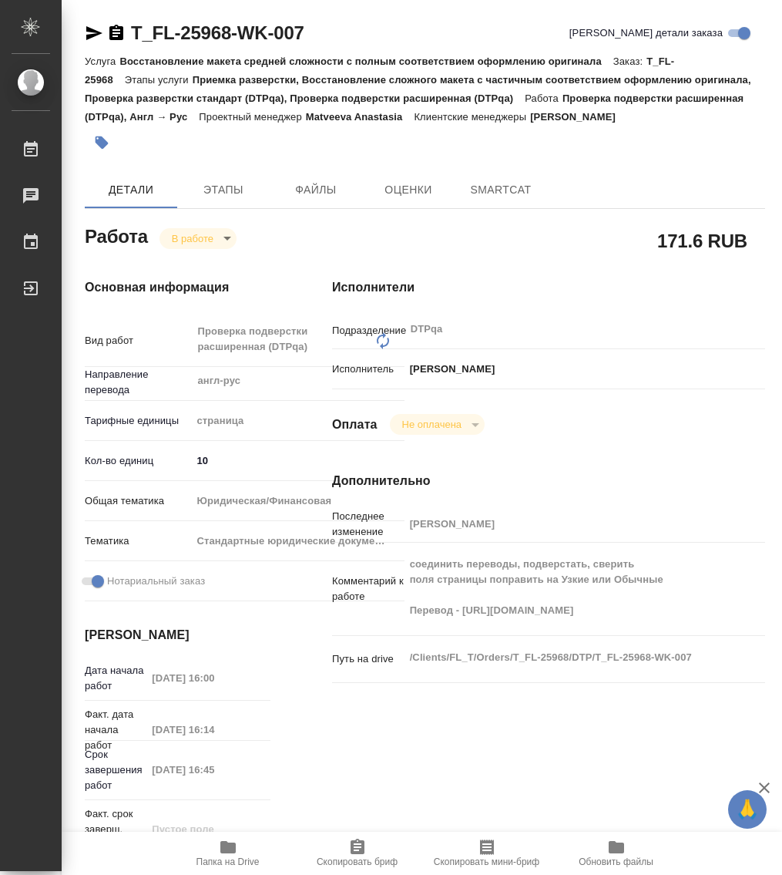
type textarea "x"
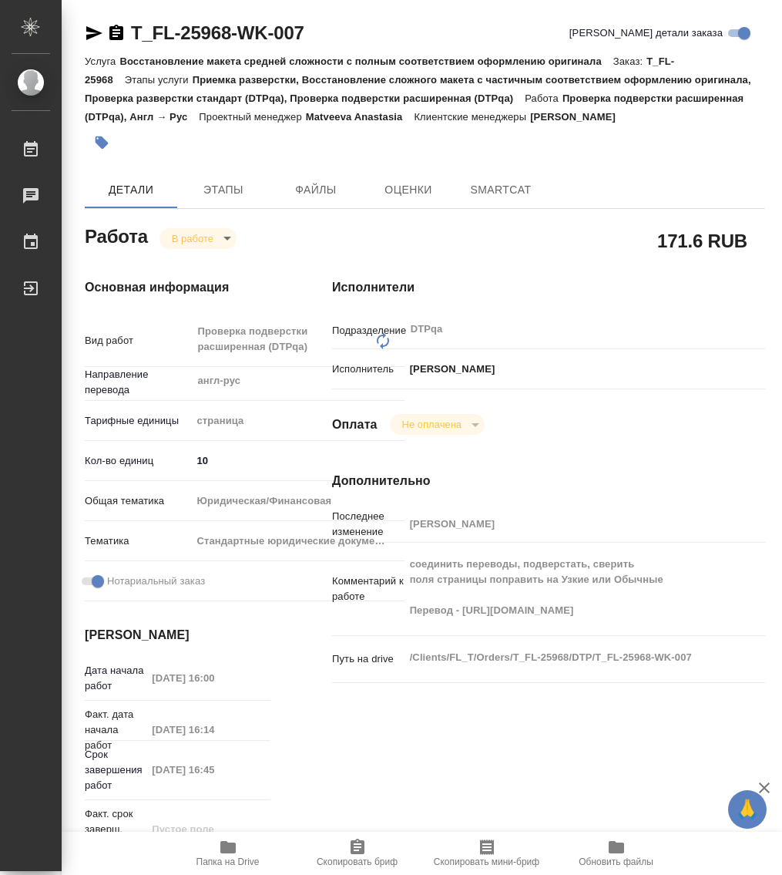
type textarea "x"
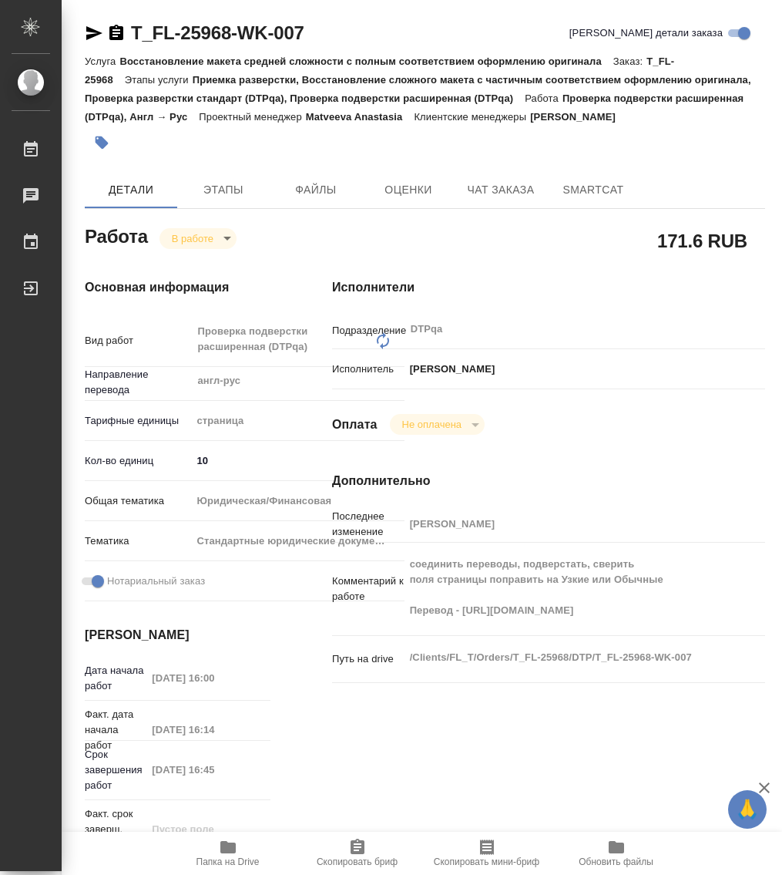
type textarea "x"
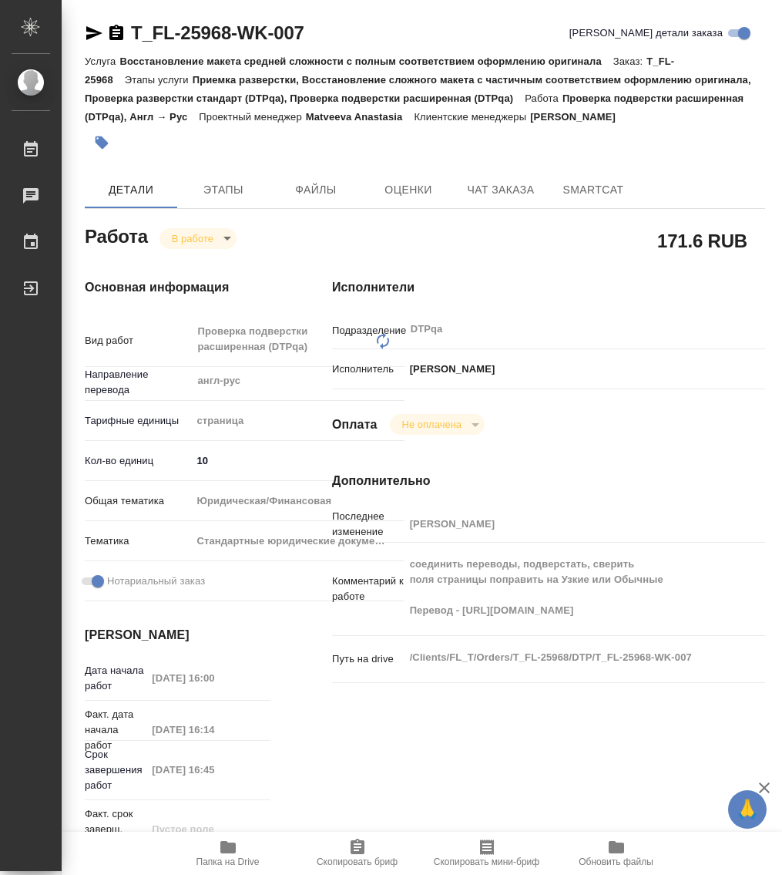
type textarea "x"
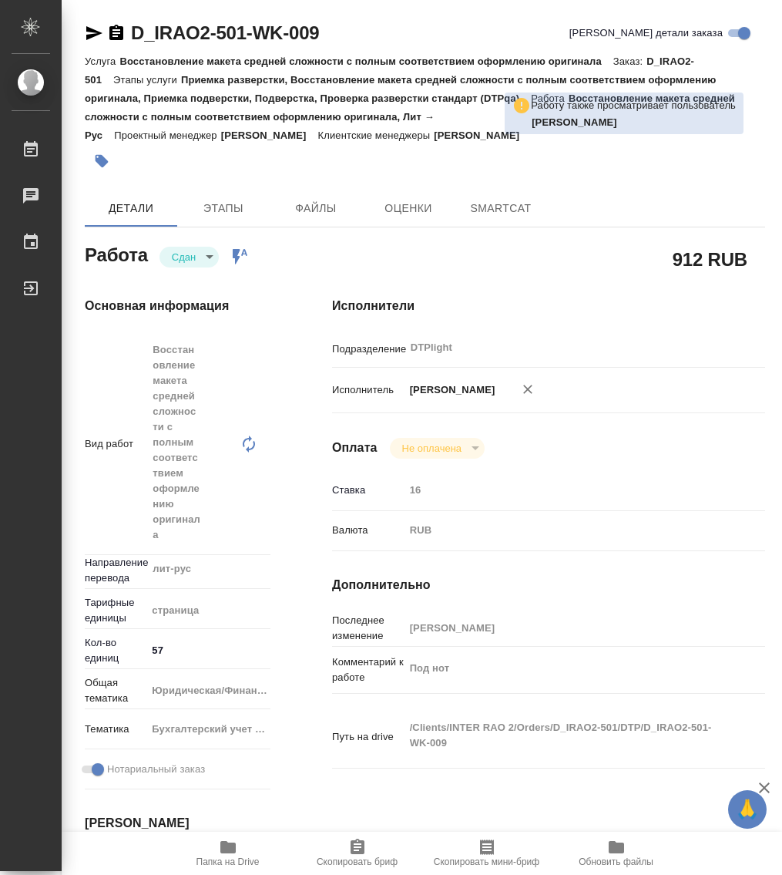
type textarea "x"
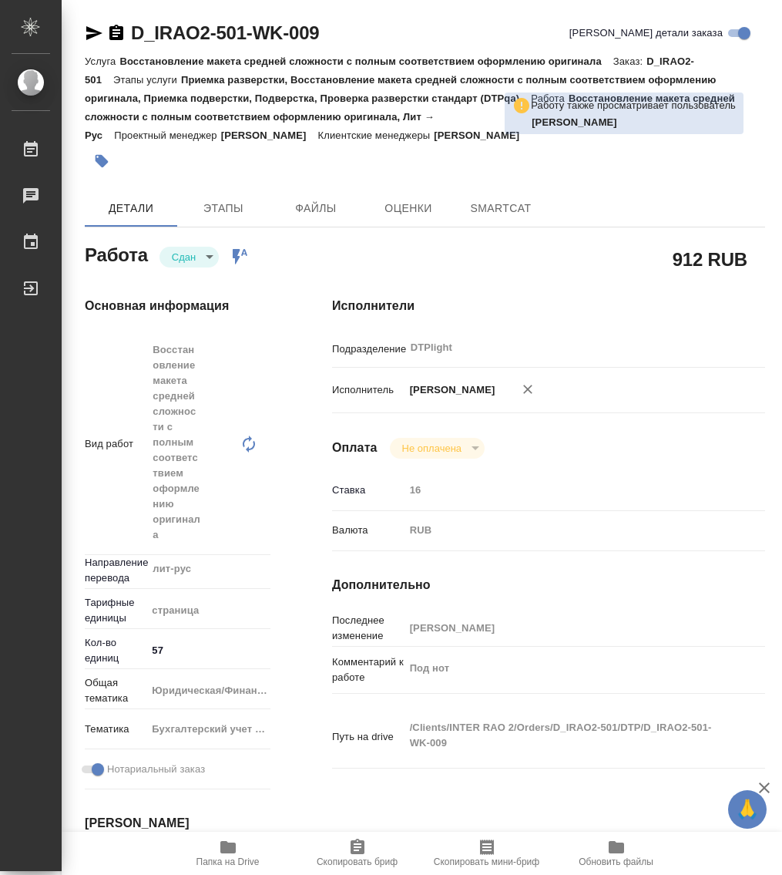
type textarea "x"
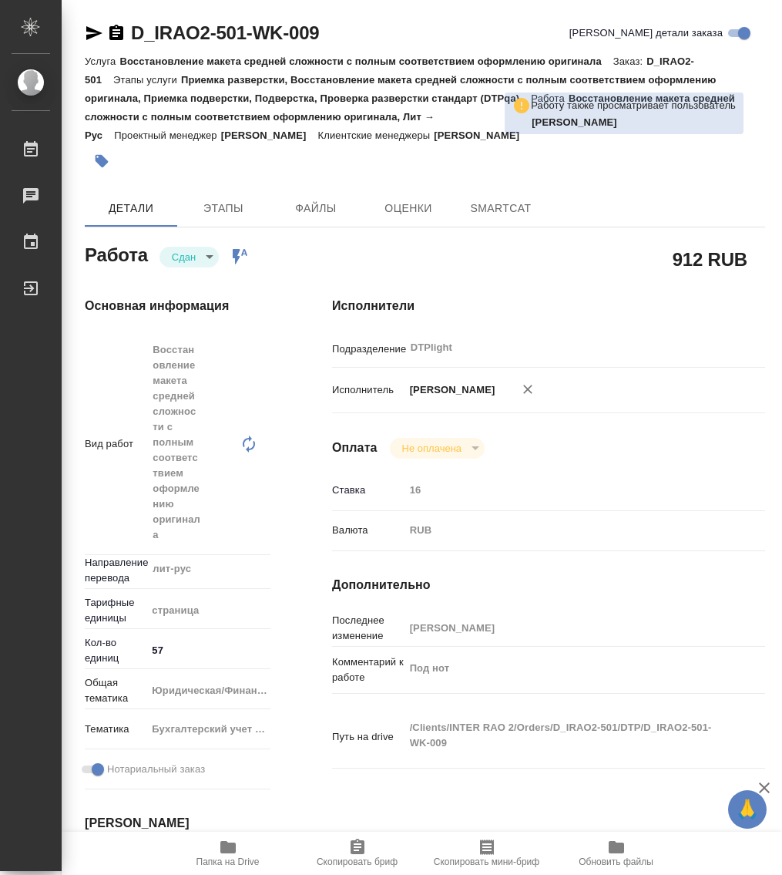
type textarea "x"
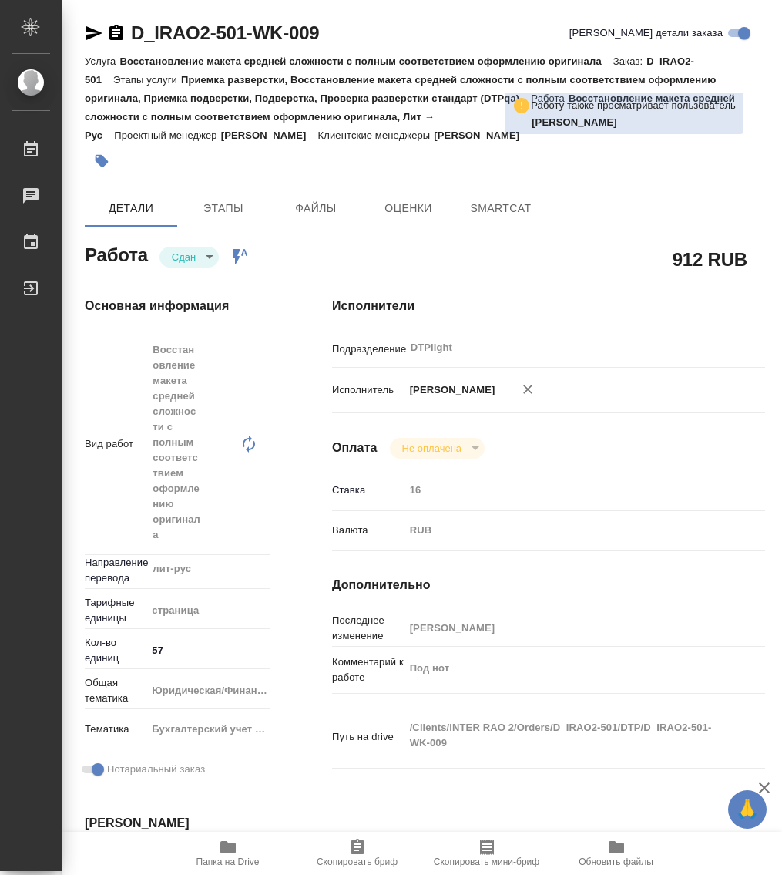
type textarea "x"
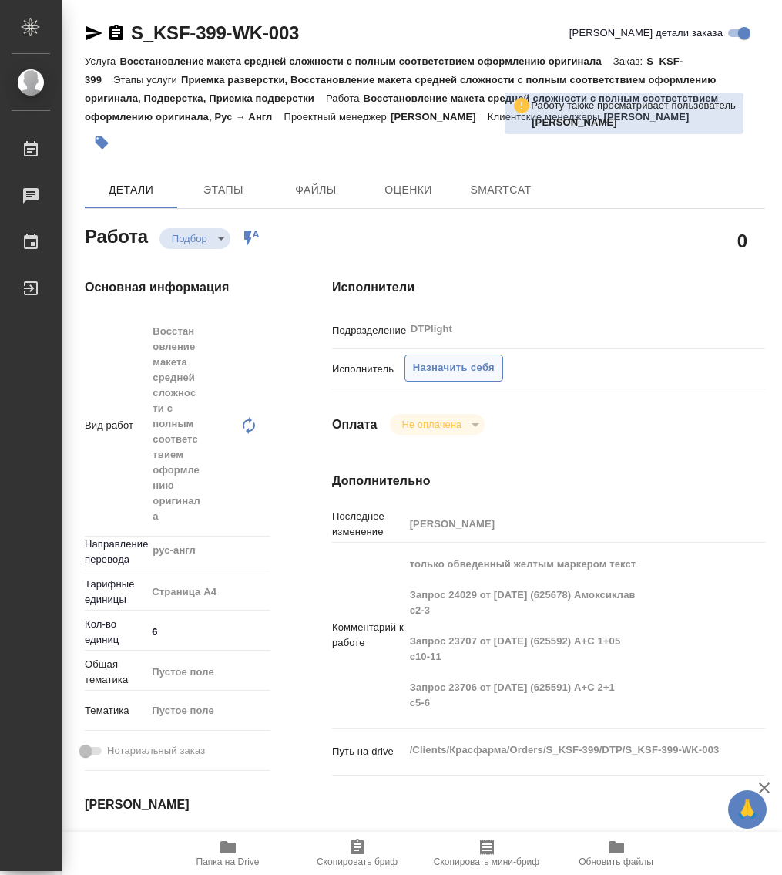
type textarea "x"
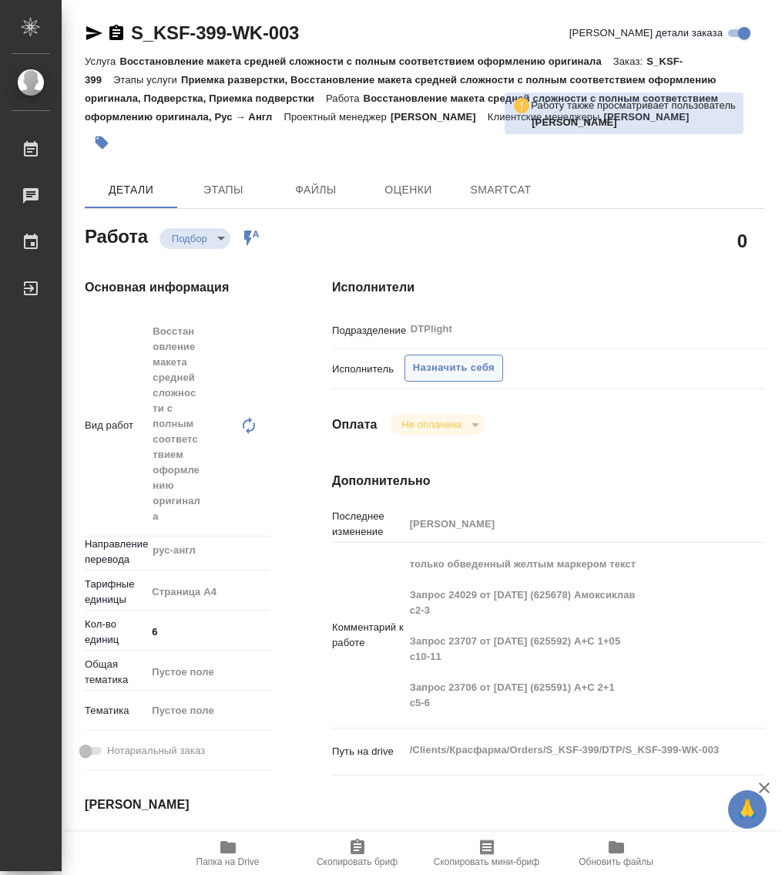
type textarea "x"
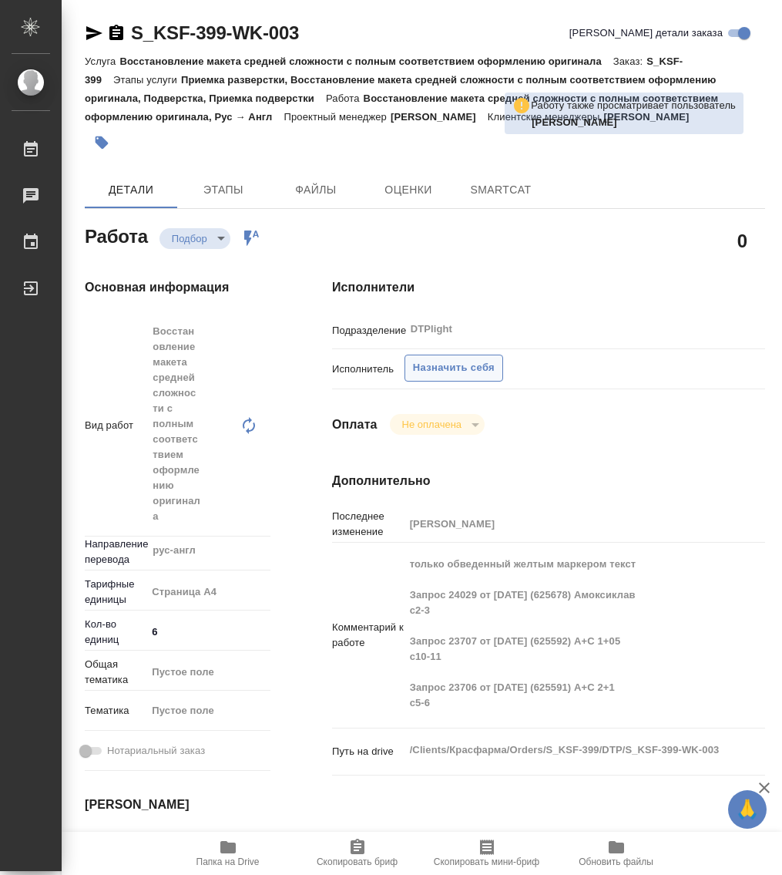
type textarea "x"
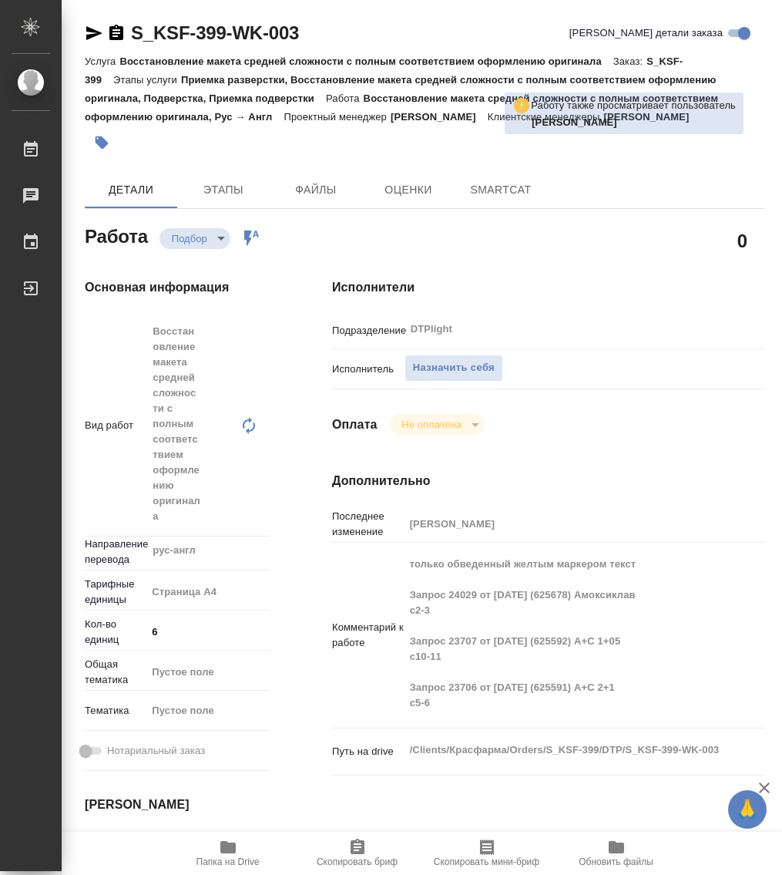
type textarea "x"
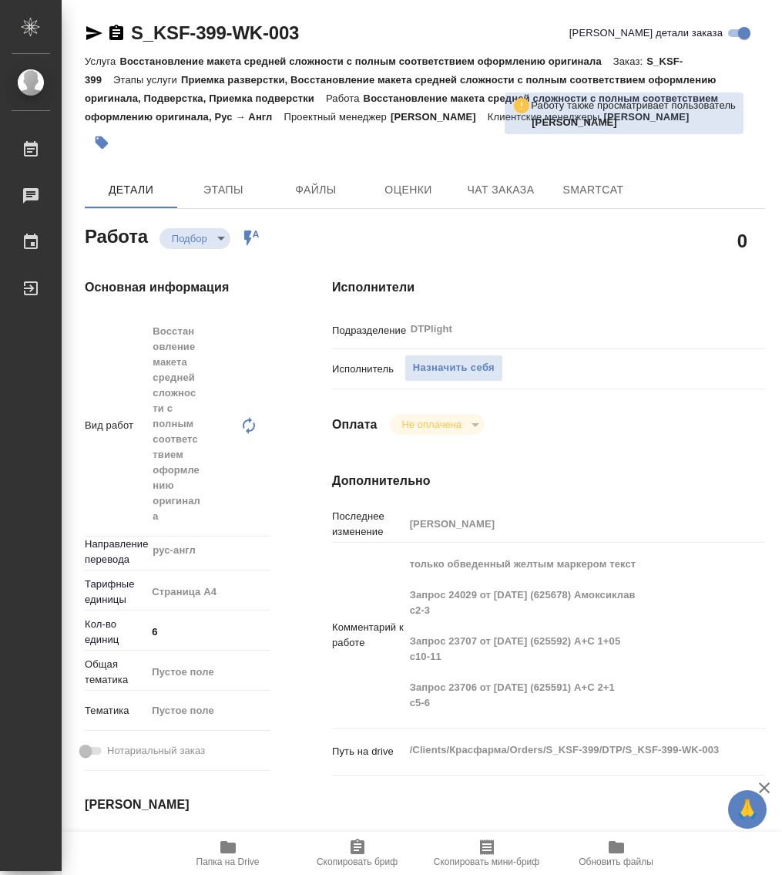
type textarea "x"
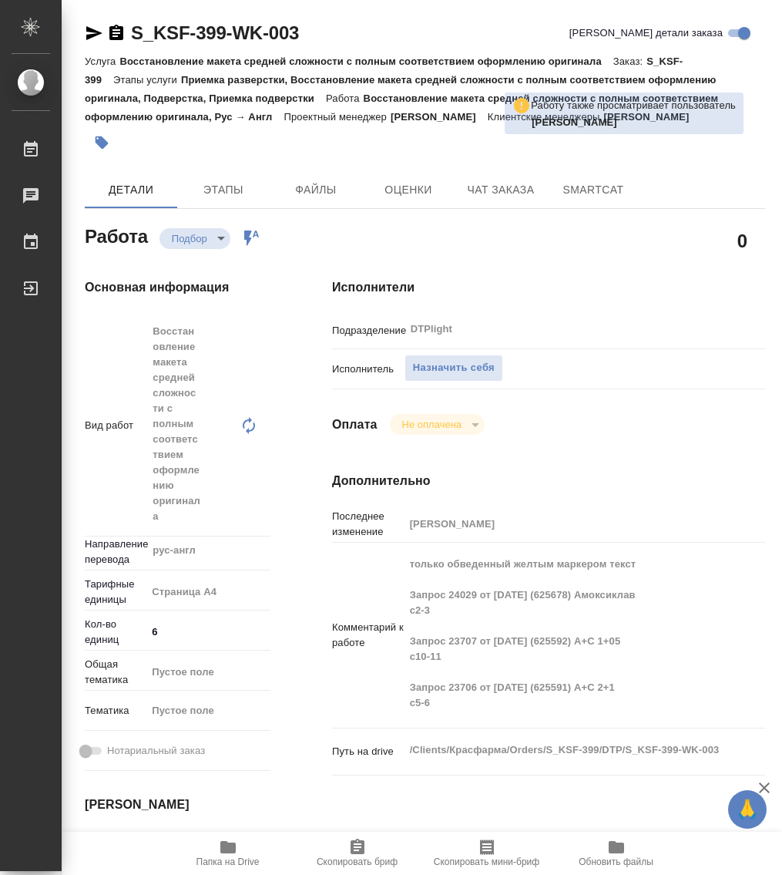
type textarea "x"
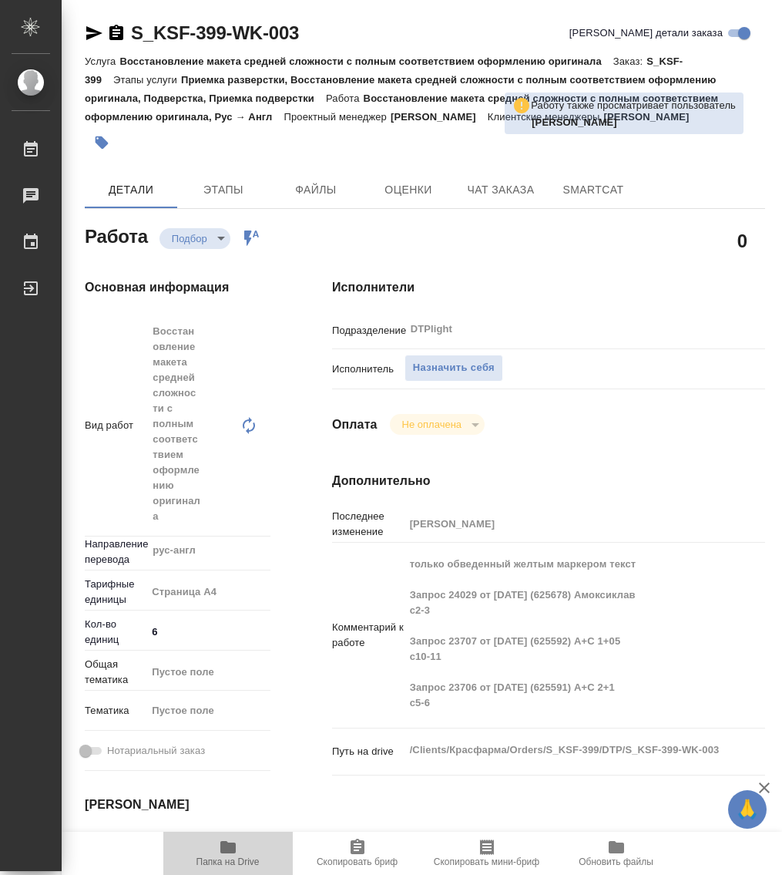
click at [237, 853] on span "Папка на Drive" at bounding box center [228, 852] width 111 height 29
click at [476, 362] on span "Назначить себя" at bounding box center [454, 368] width 82 height 18
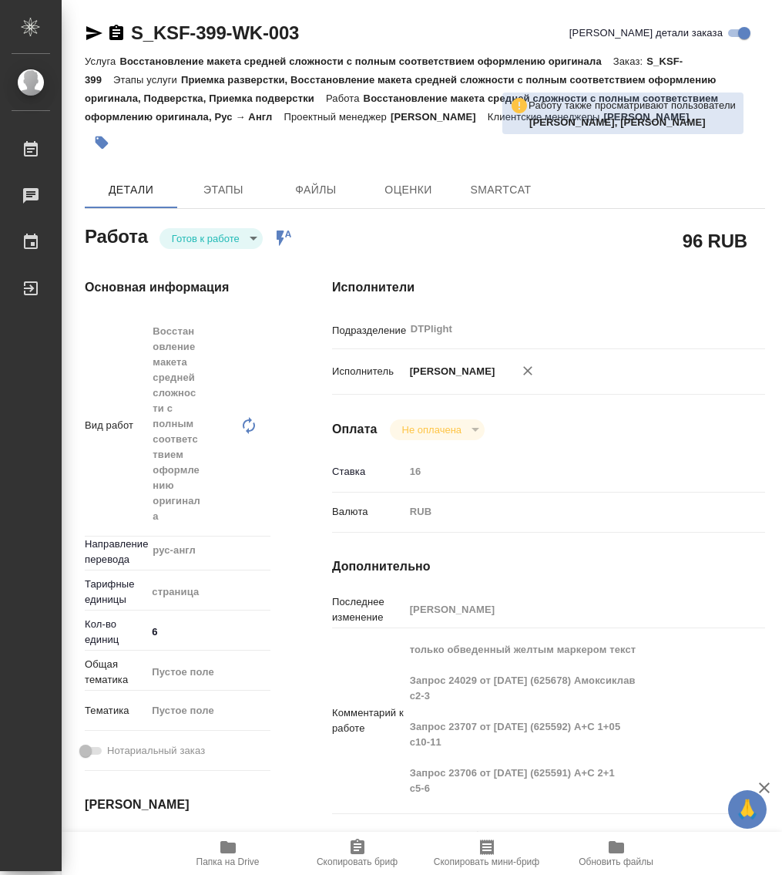
type textarea "x"
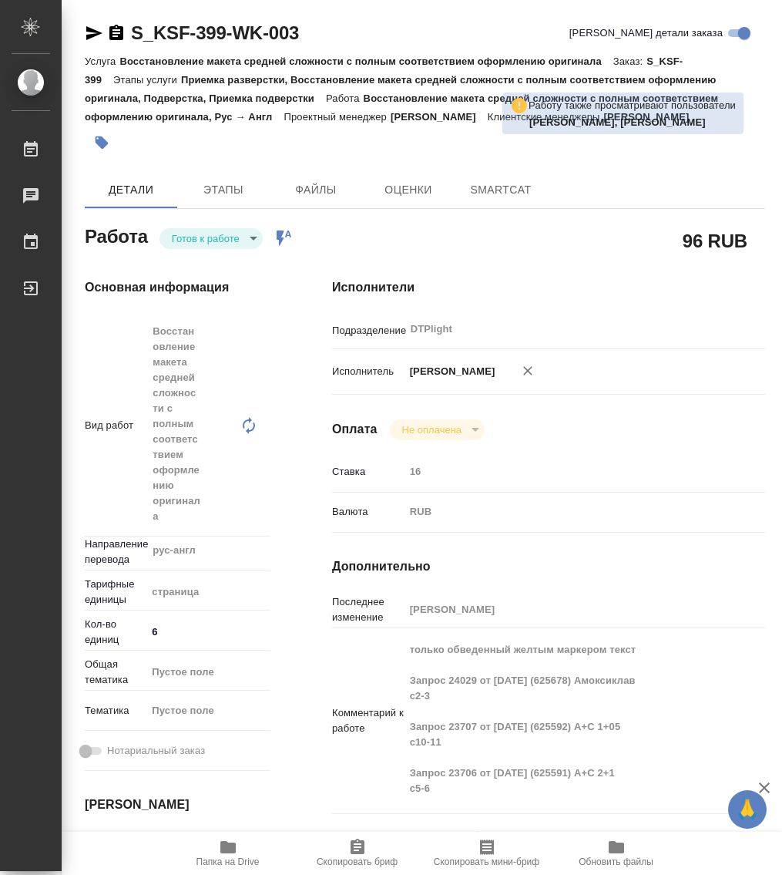
type textarea "x"
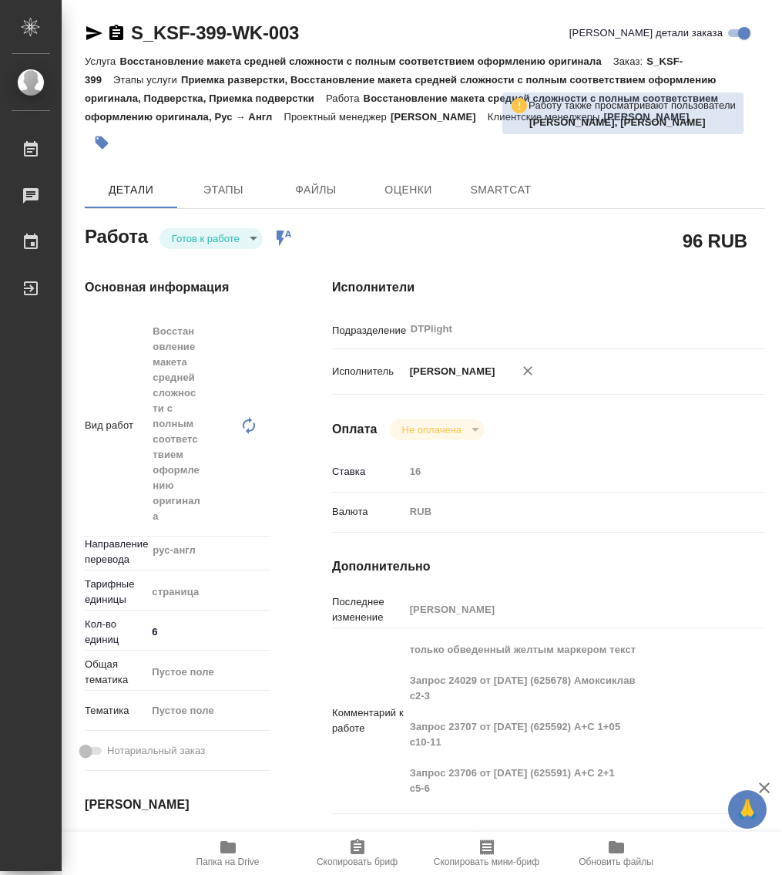
type textarea "x"
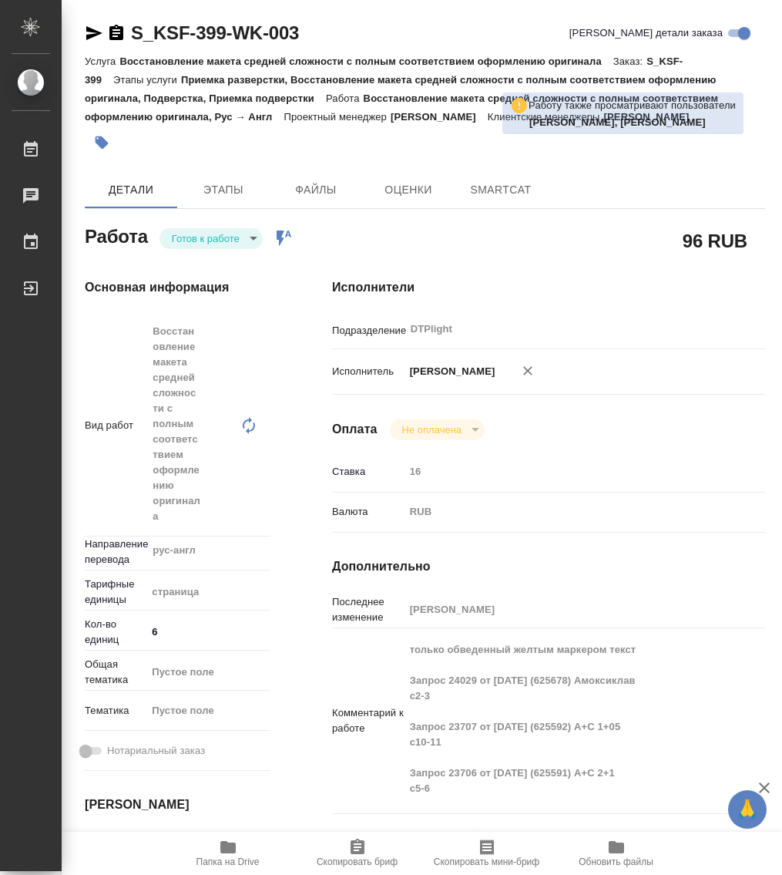
type textarea "x"
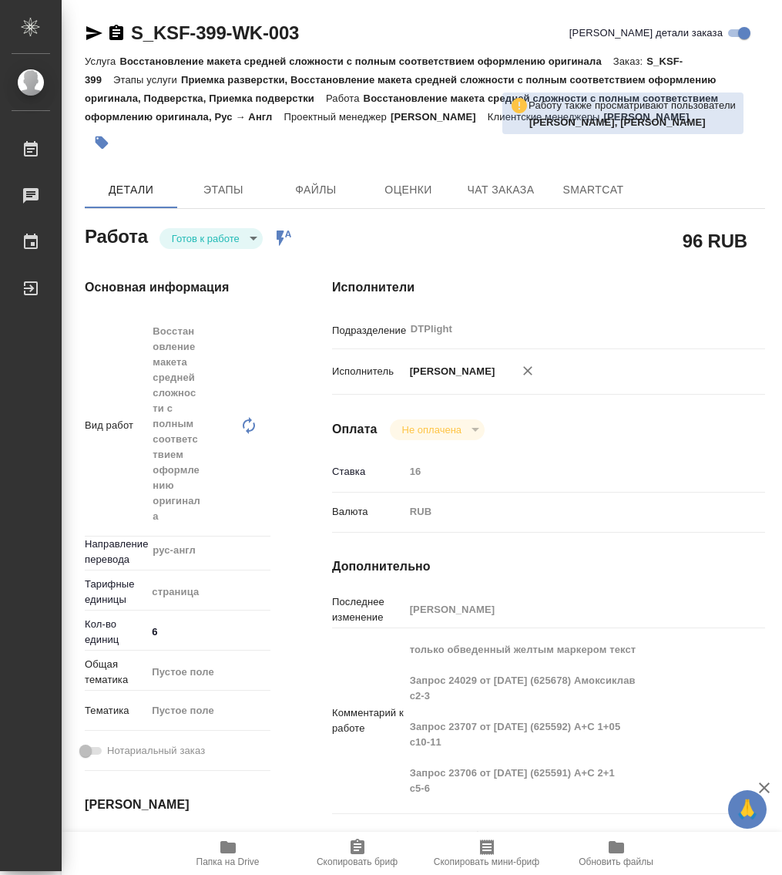
type textarea "x"
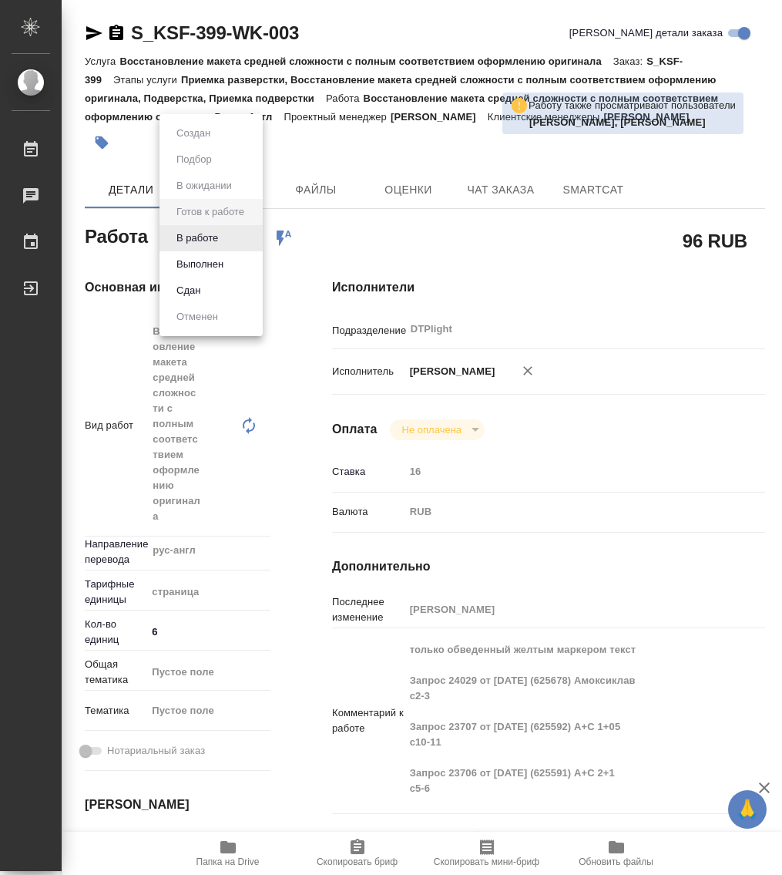
click at [216, 233] on body "🙏 .cls-1 fill:#fff; AWATERA Работы Чаты График Выйти S_KSF-399-WK-003 Кратко де…" at bounding box center [391, 437] width 782 height 875
type textarea "x"
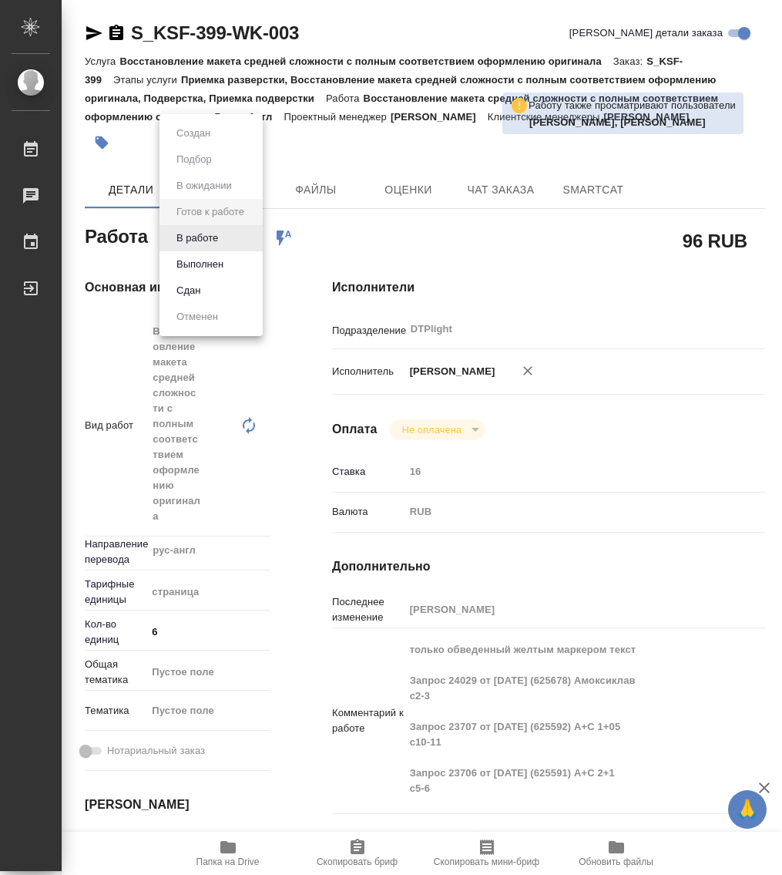
type textarea "x"
click at [207, 242] on button "В работе" at bounding box center [197, 238] width 51 height 17
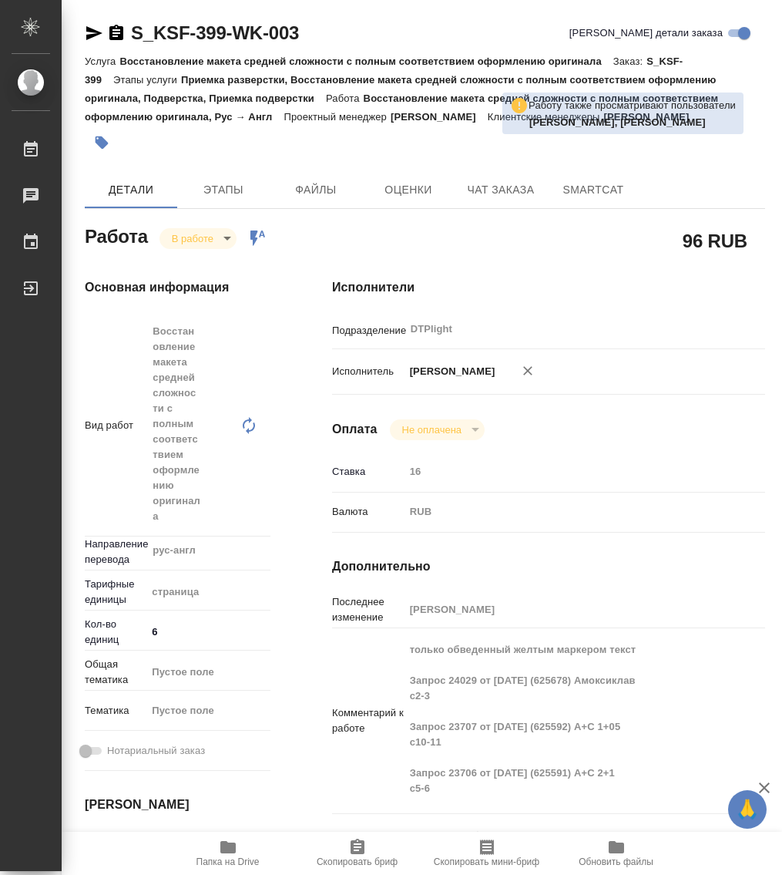
type textarea "x"
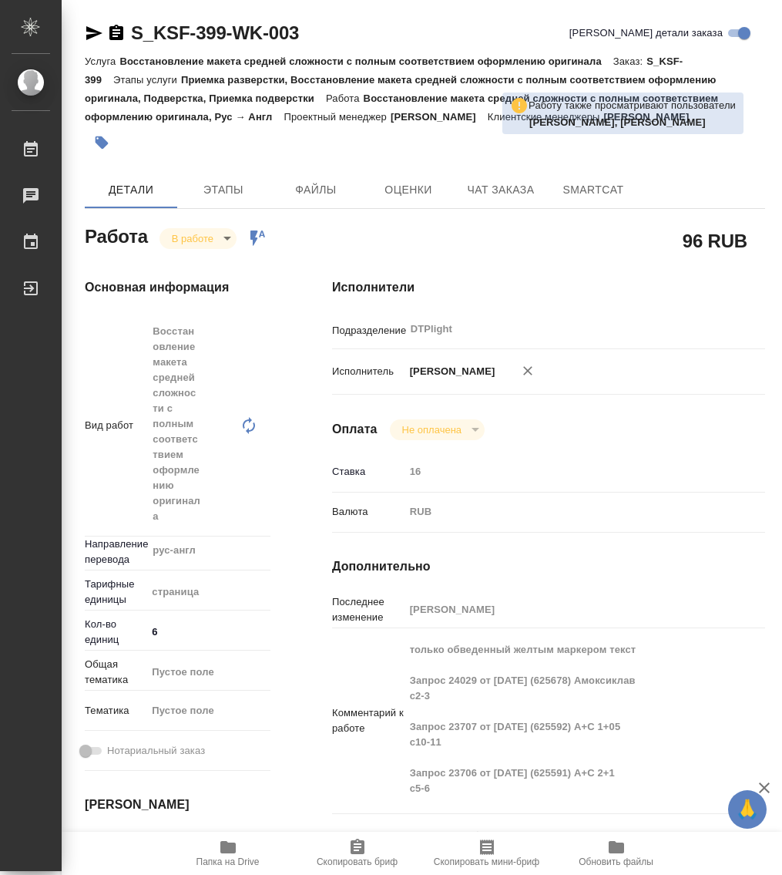
type textarea "x"
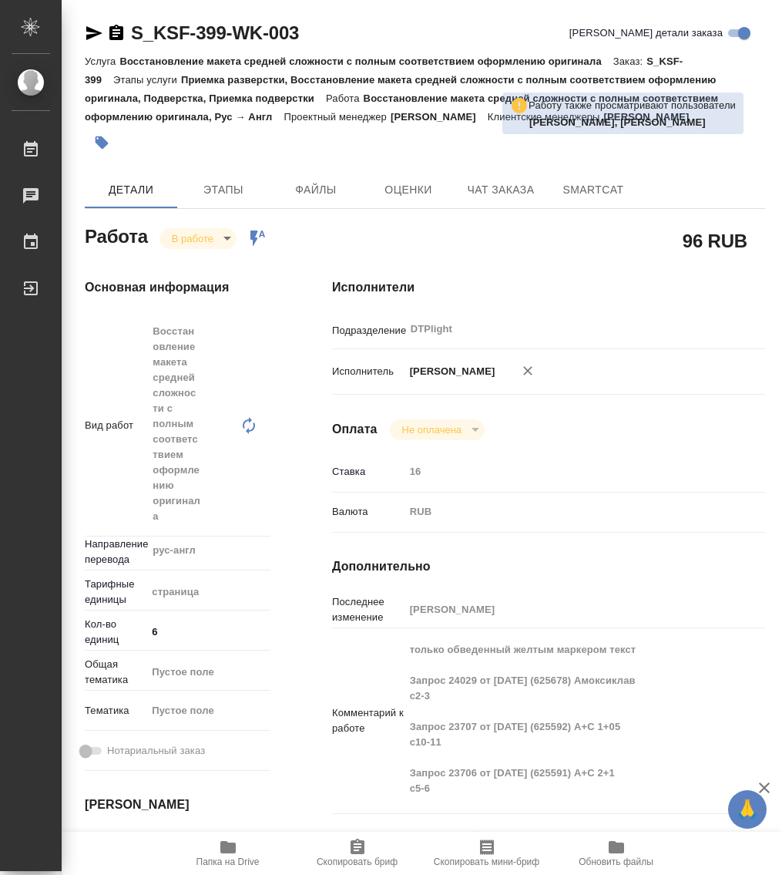
type textarea "x"
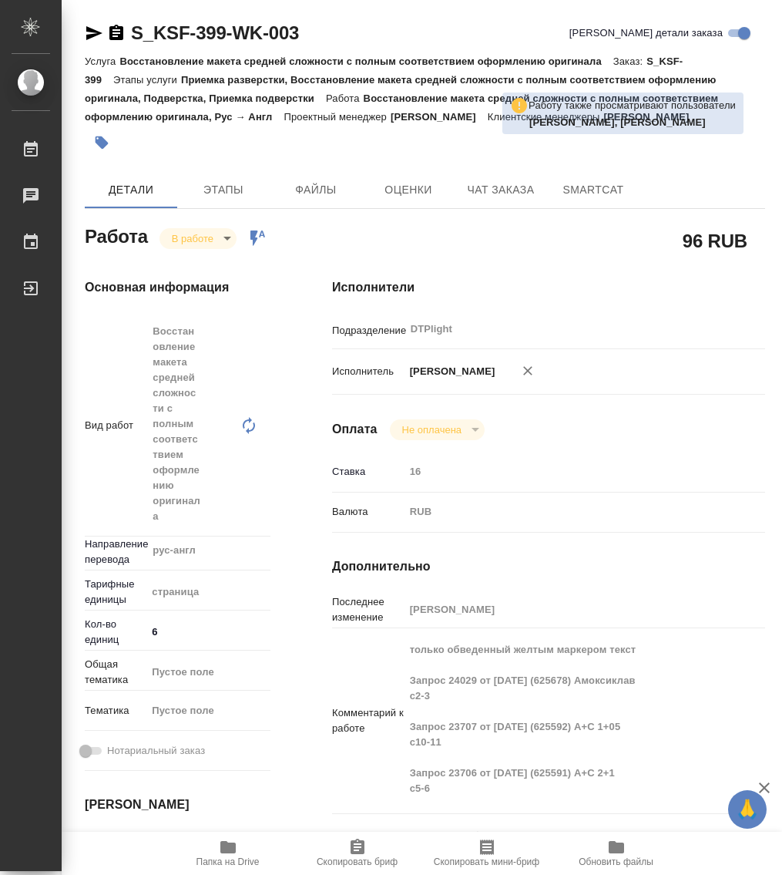
type textarea "x"
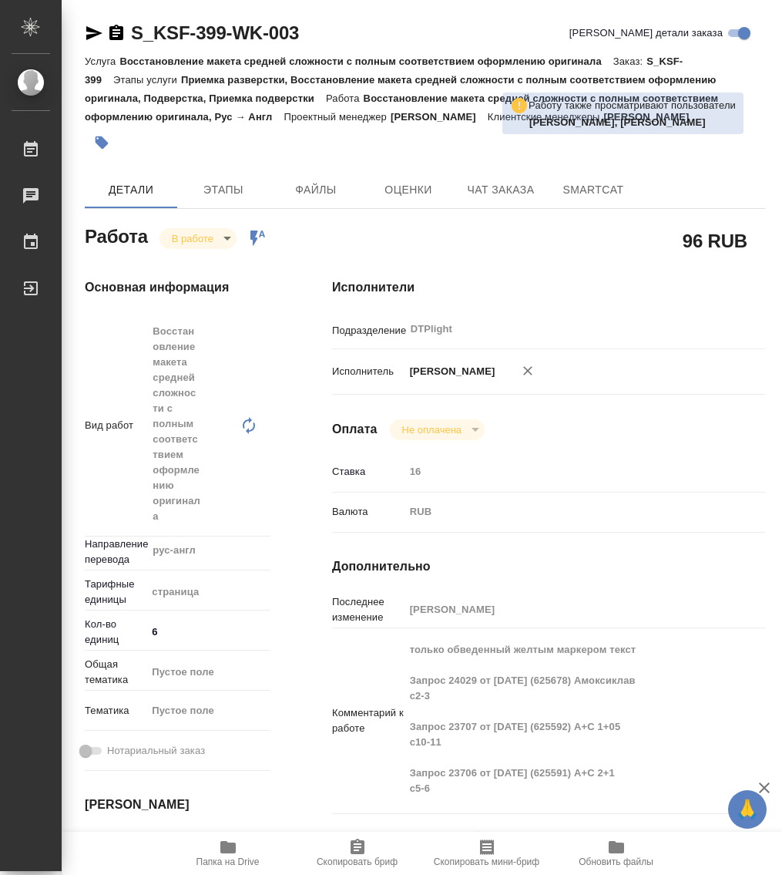
click at [119, 31] on icon "button" at bounding box center [116, 32] width 14 height 15
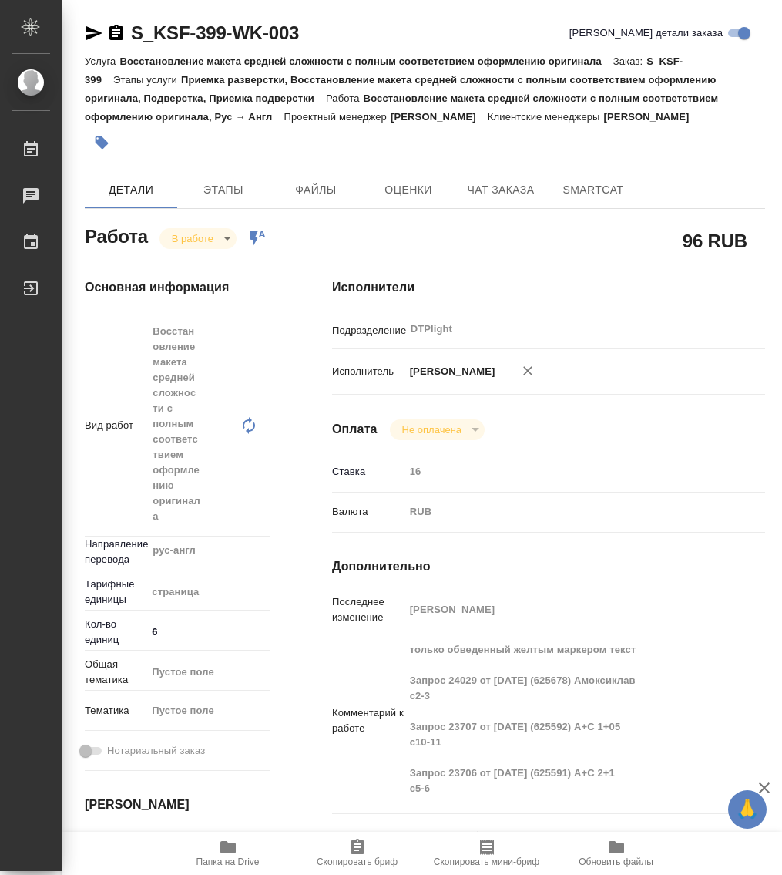
type textarea "x"
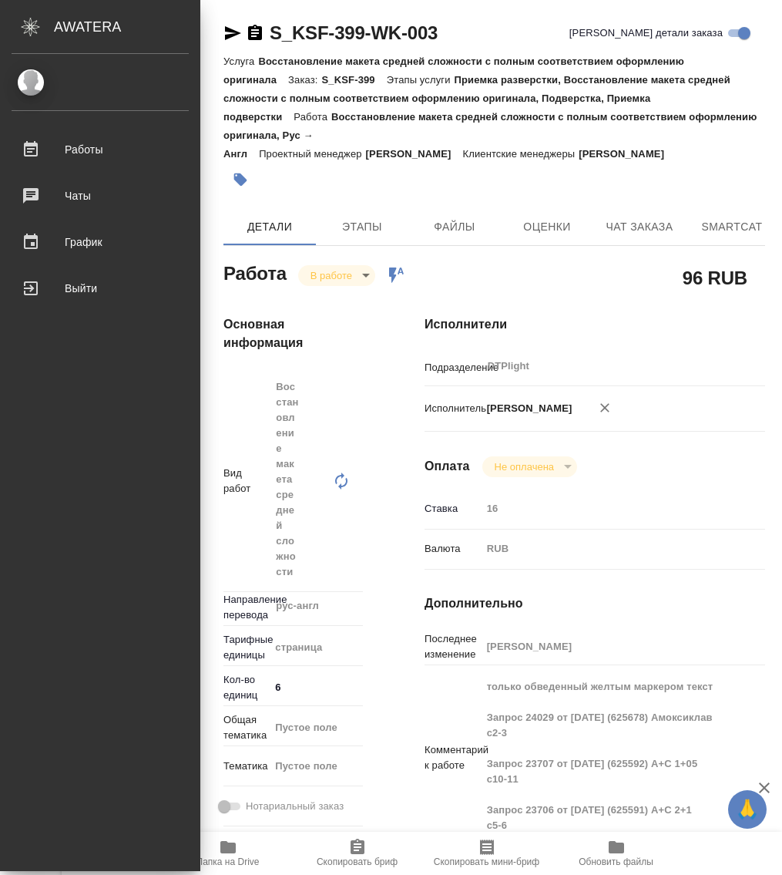
type textarea "x"
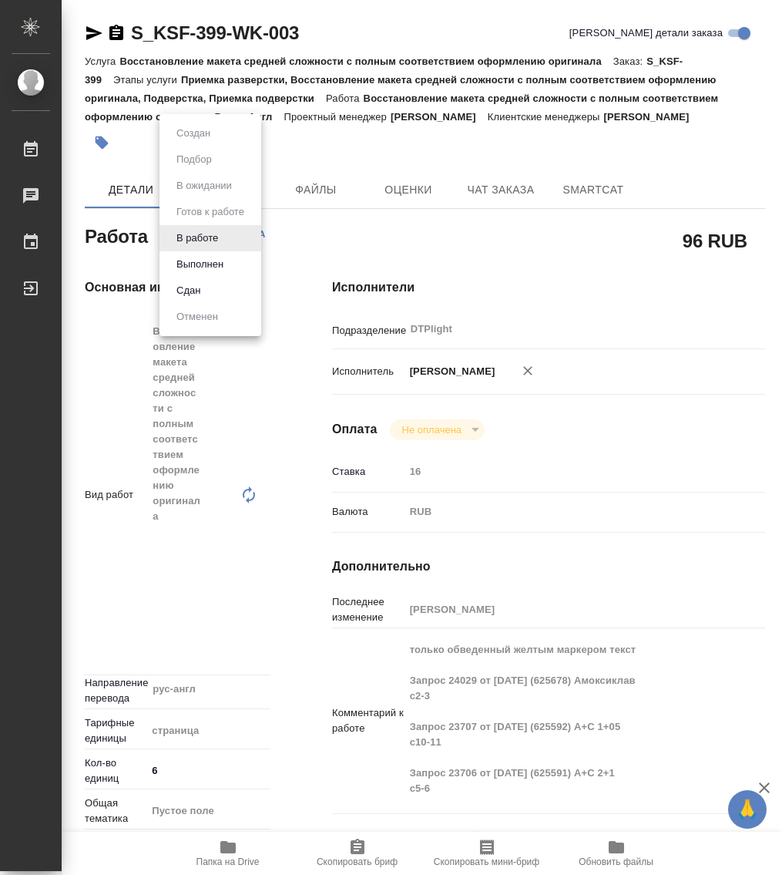
click at [196, 246] on body "🙏 .cls-1 fill:#fff; AWATERA Работы 0 Чаты График Выйти S_KSF-399-WK-003 Кратко …" at bounding box center [391, 437] width 782 height 875
click at [201, 268] on button "Выполнен" at bounding box center [200, 264] width 56 height 17
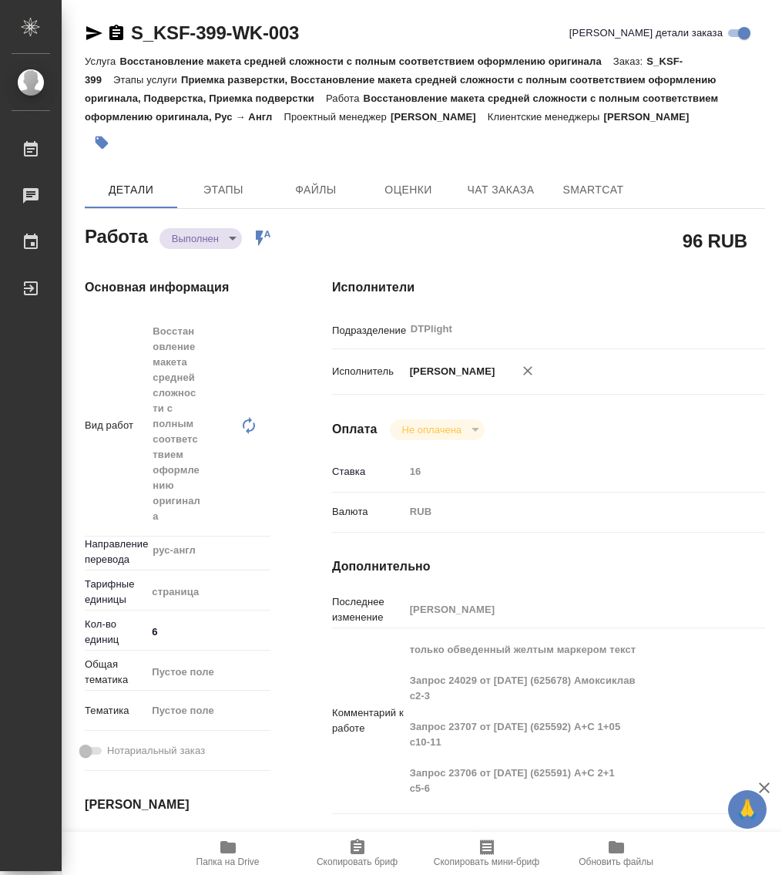
type textarea "x"
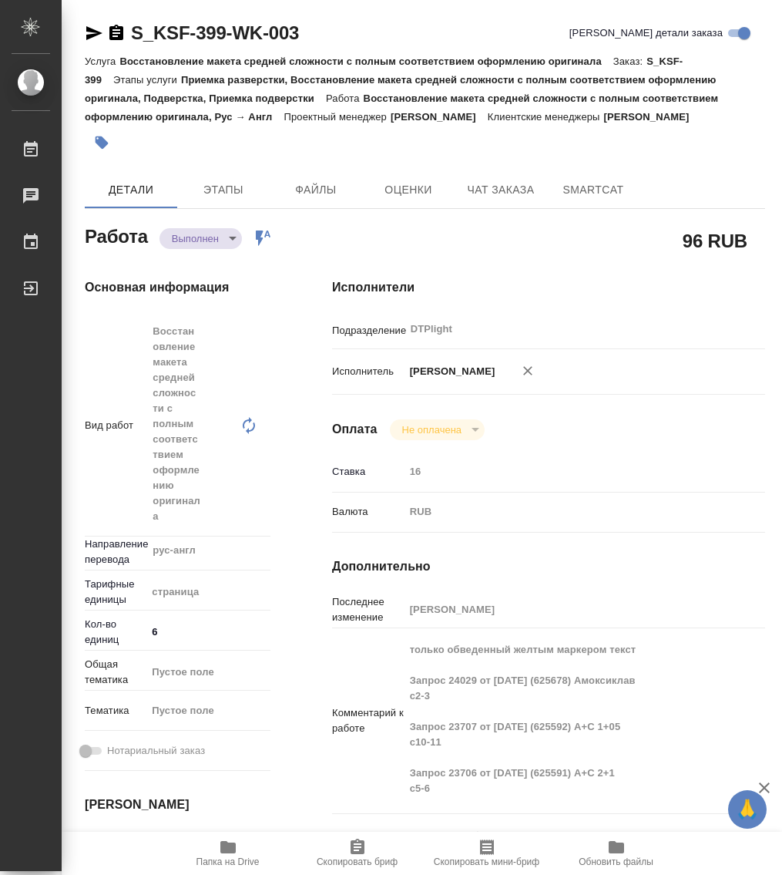
type textarea "x"
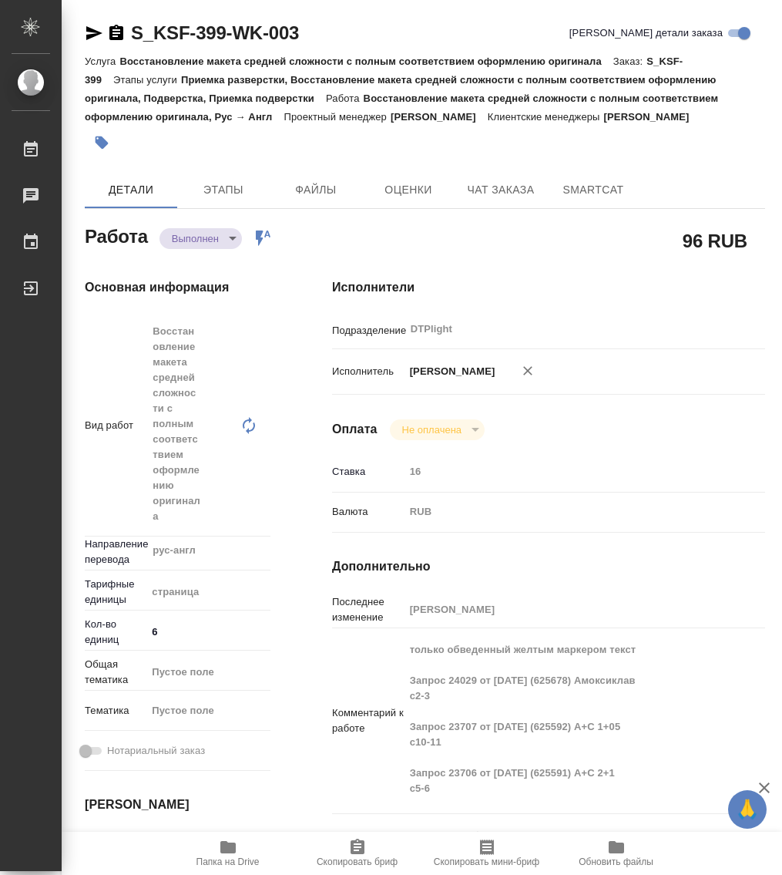
type textarea "x"
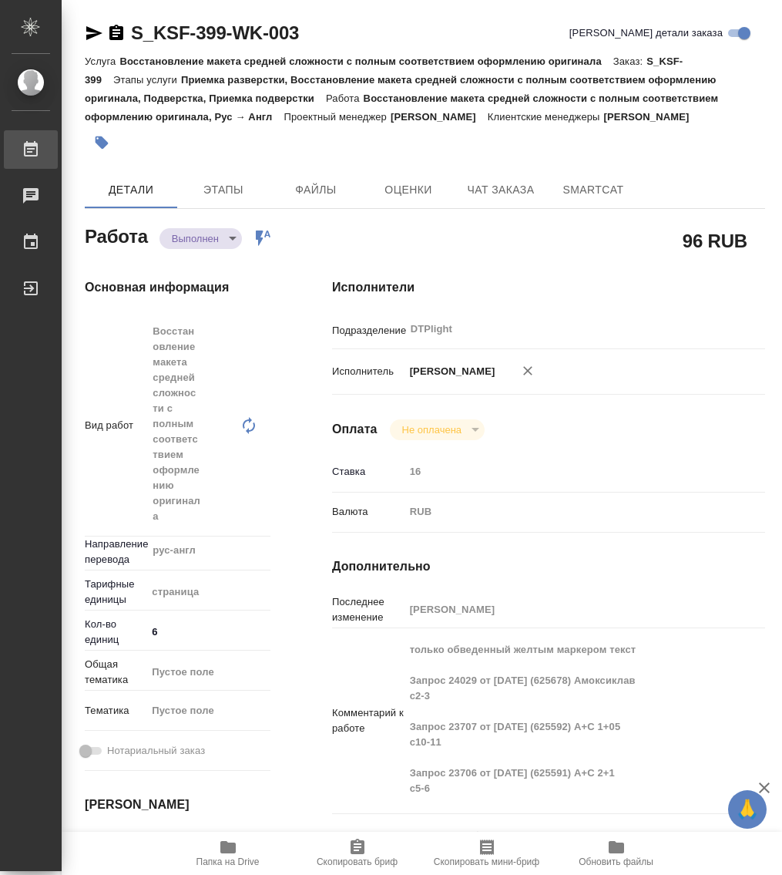
type textarea "x"
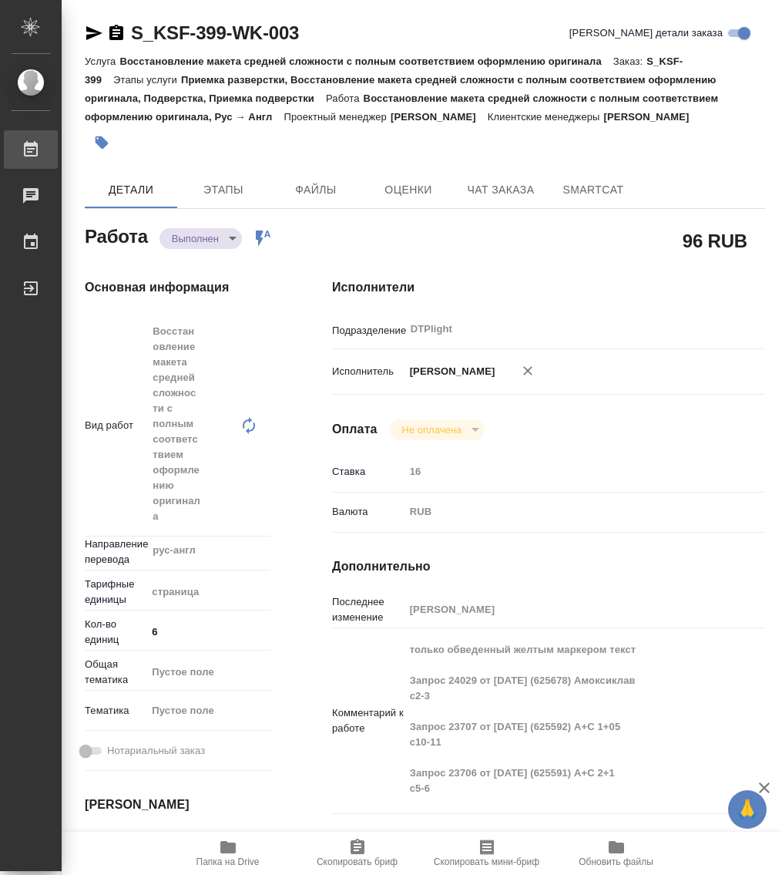
type textarea "x"
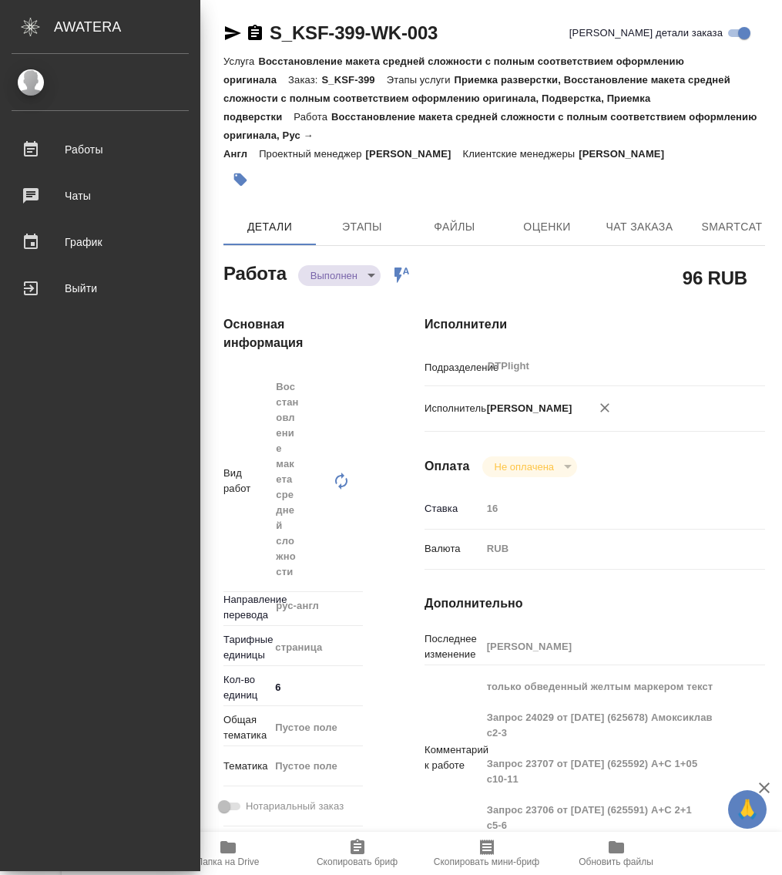
type textarea "x"
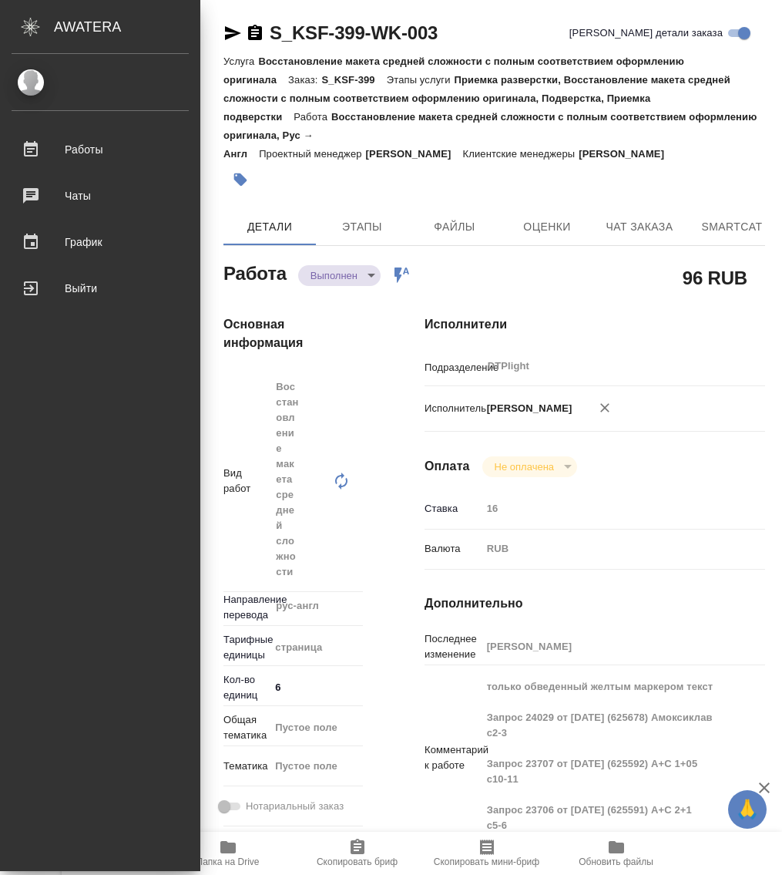
type textarea "x"
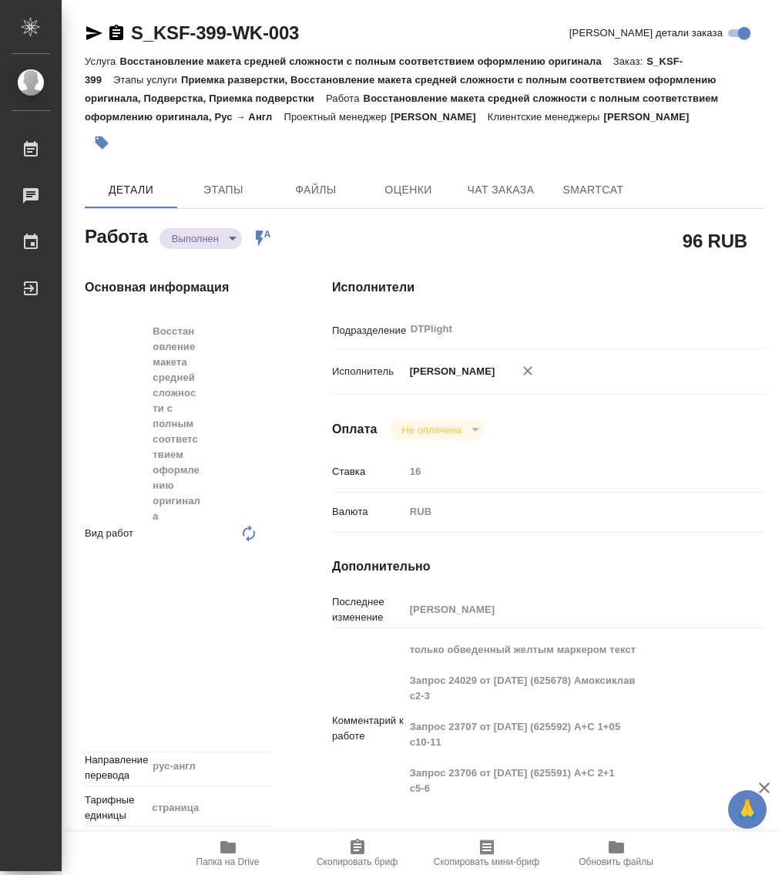
type textarea "x"
